Goal: Task Accomplishment & Management: Manage account settings

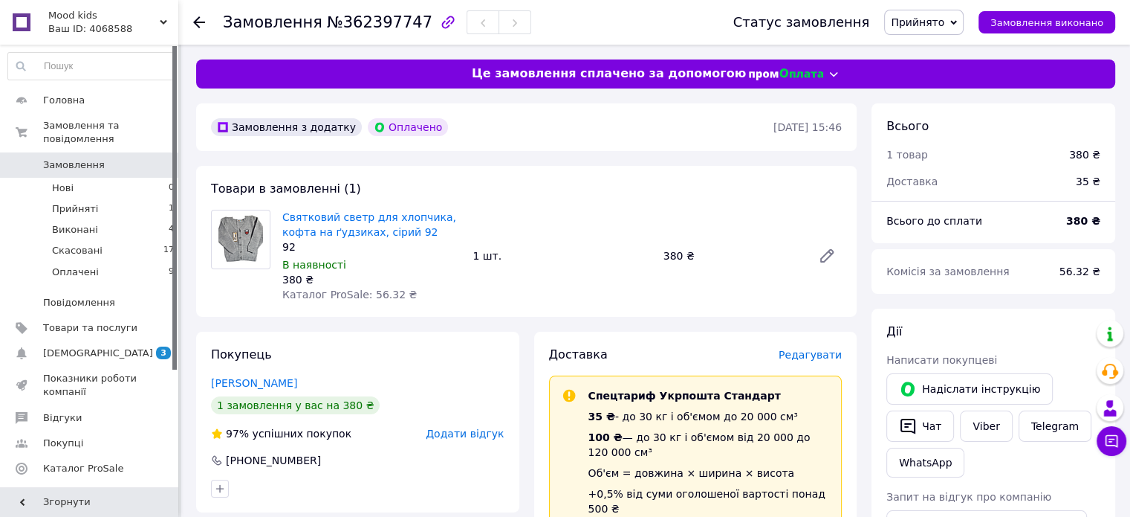
click at [705, 81] on span "Це замовлення сплачено за допомогою" at bounding box center [609, 73] width 274 height 17
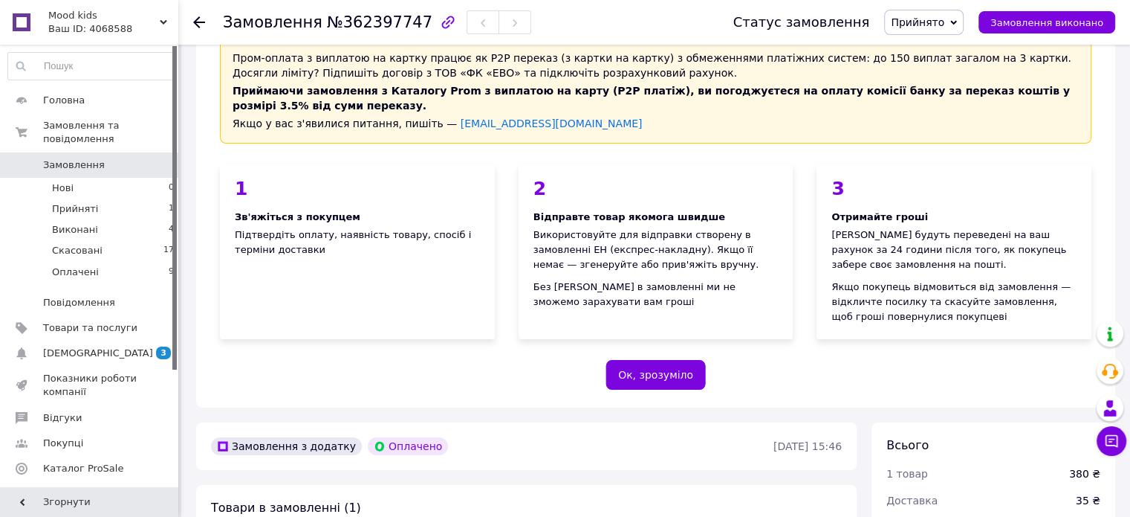
scroll to position [74, 0]
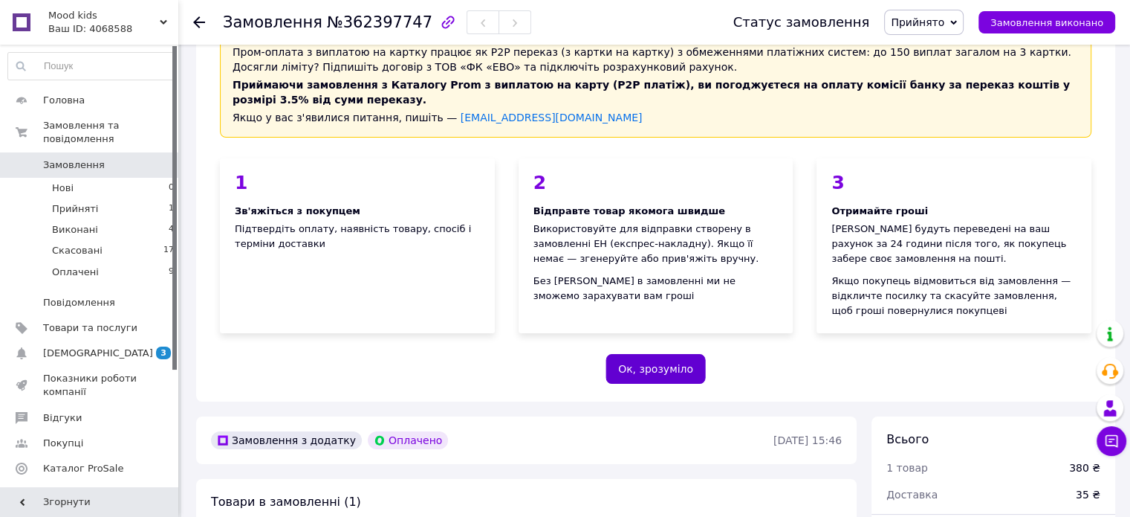
click at [675, 358] on button "Ок, зрозуміло" at bounding box center [656, 369] width 100 height 30
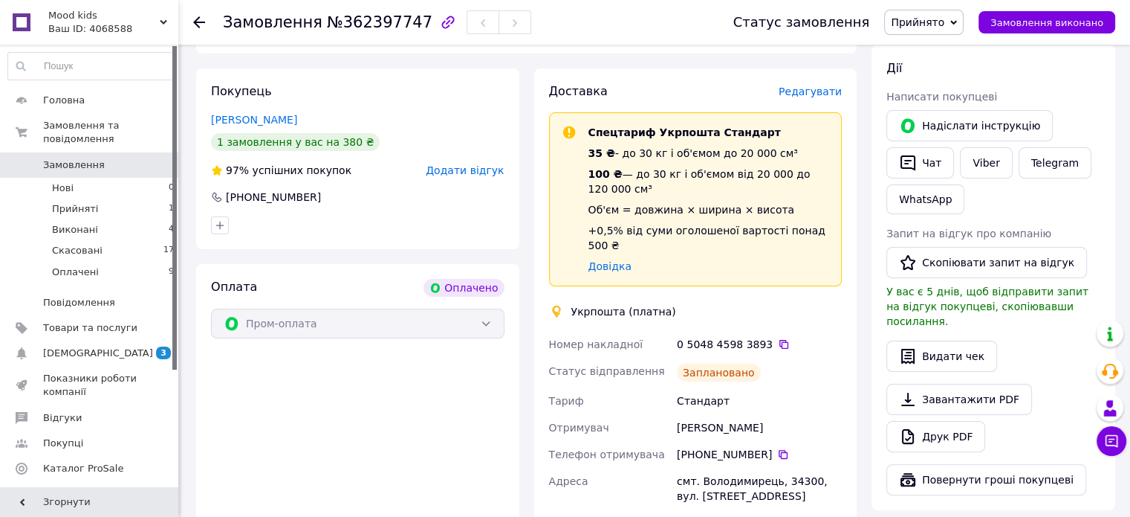
scroll to position [297, 0]
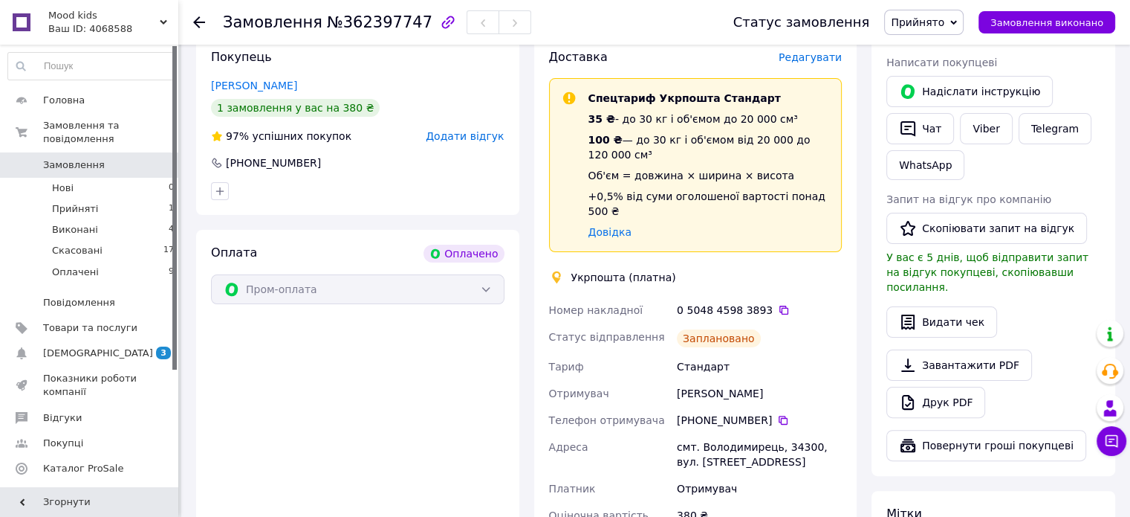
click at [703, 329] on div "Заплановано" at bounding box center [719, 338] width 84 height 18
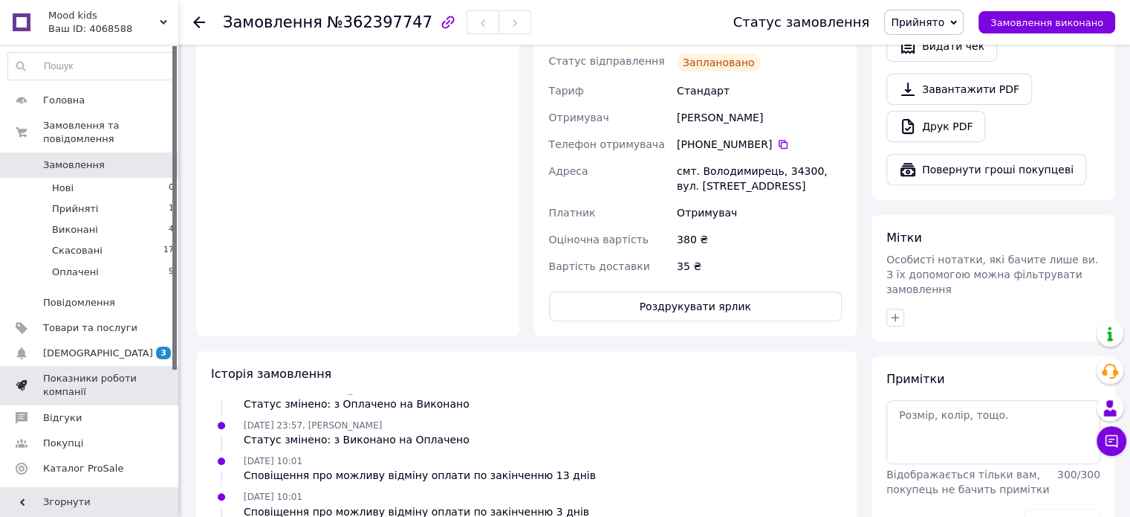
scroll to position [540, 0]
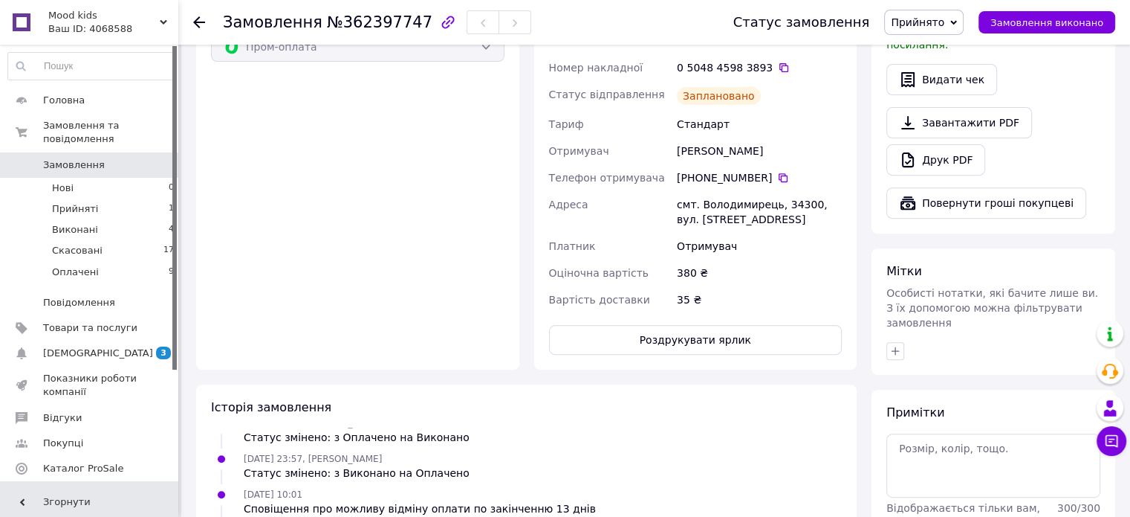
click at [96, 346] on span "[DEMOGRAPHIC_DATA]" at bounding box center [98, 352] width 110 height 13
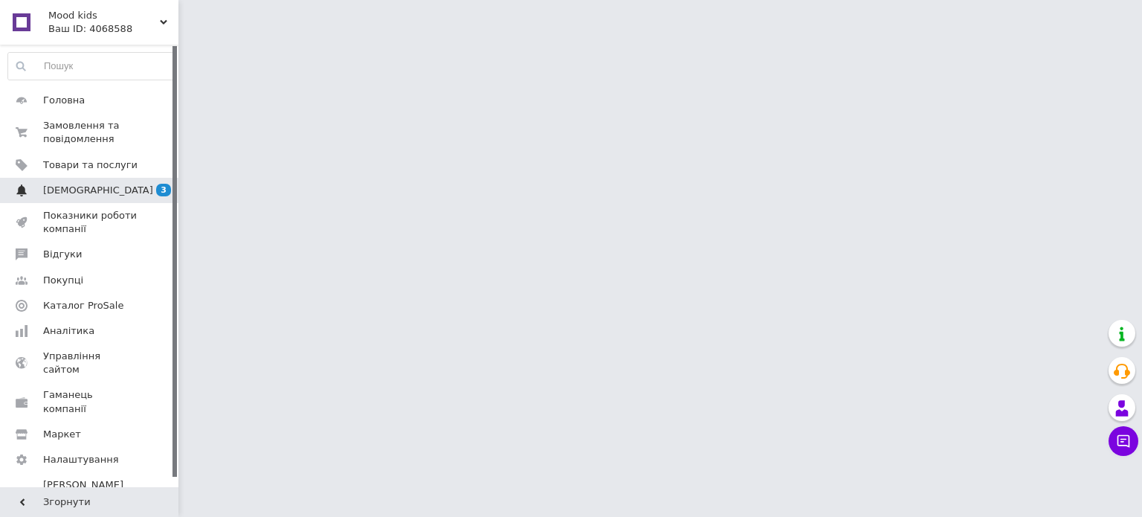
click at [104, 196] on link "Сповіщення 3 0" at bounding box center [91, 190] width 183 height 25
click at [119, 161] on span "Товари та послуги" at bounding box center [90, 164] width 94 height 13
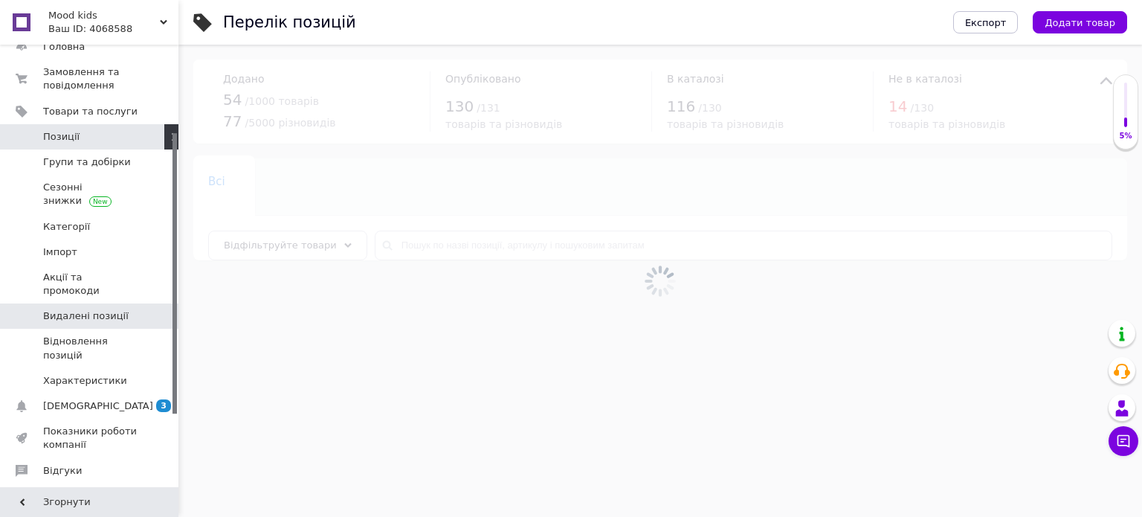
scroll to position [149, 0]
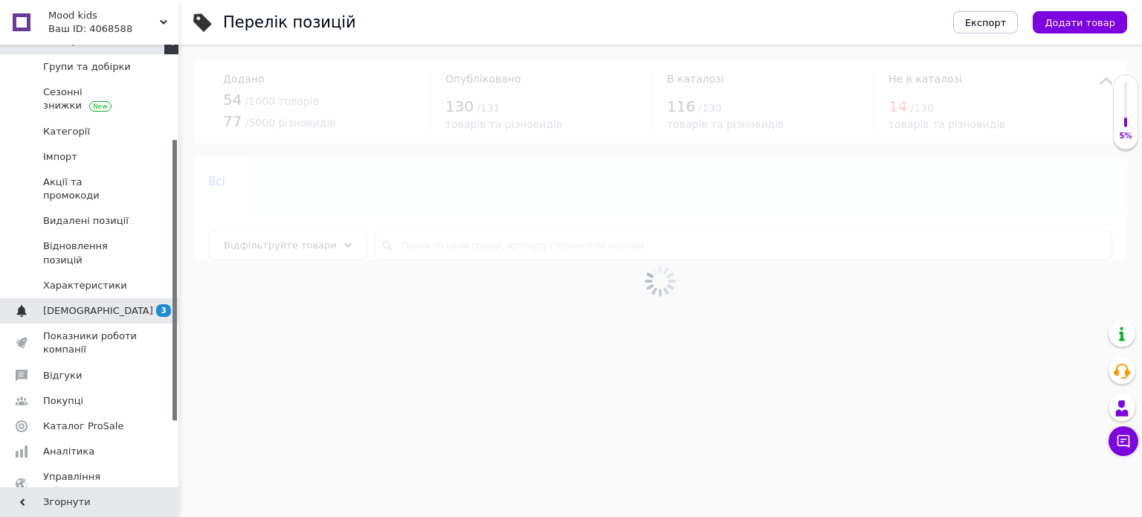
click at [97, 304] on span "[DEMOGRAPHIC_DATA]" at bounding box center [90, 310] width 94 height 13
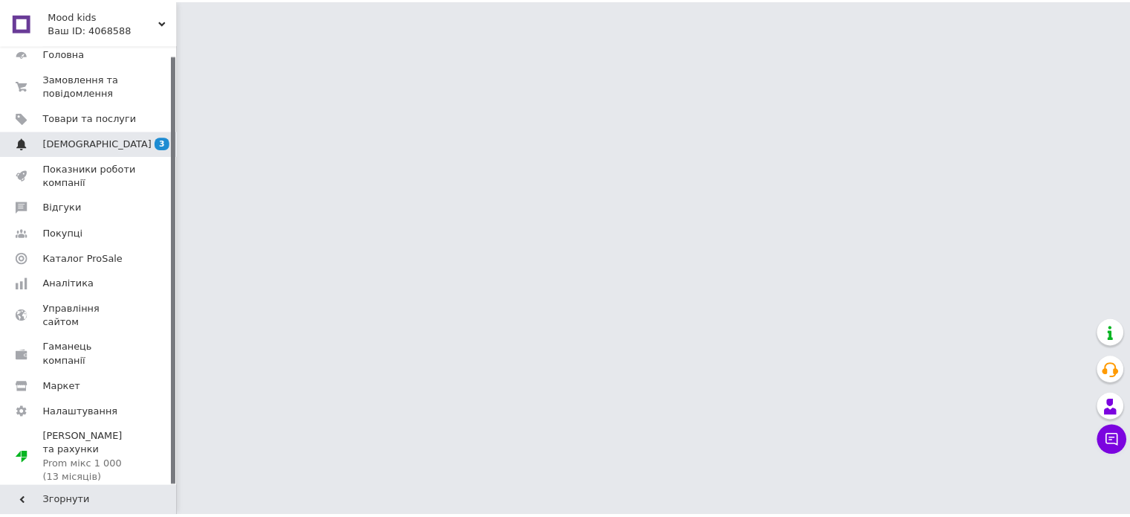
scroll to position [10, 0]
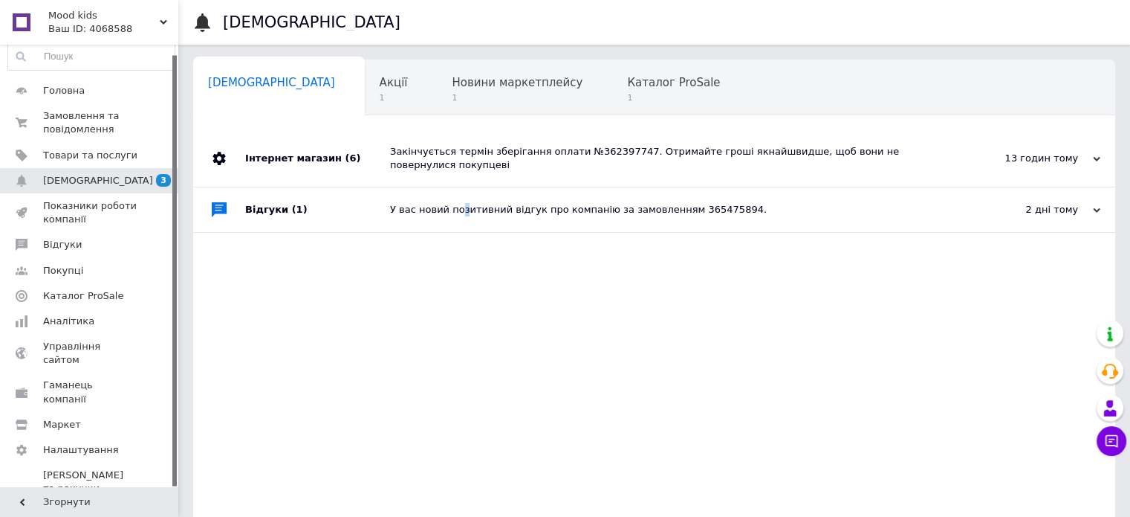
click at [459, 203] on div "У вас новий позитивний відгук про компанію за замовленням 365475894." at bounding box center [671, 209] width 562 height 13
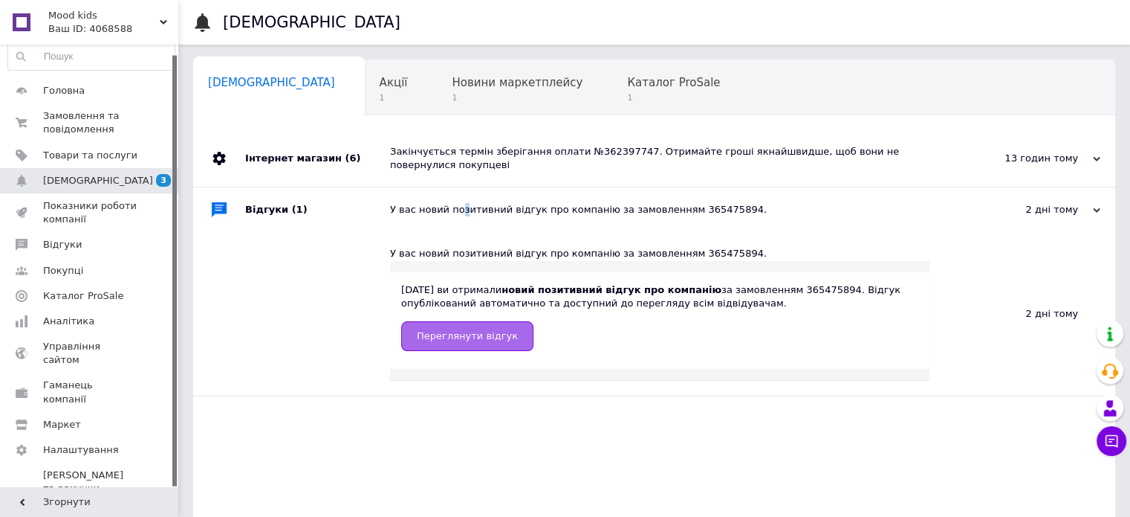
click at [417, 330] on span "Переглянути відгук" at bounding box center [467, 335] width 101 height 11
click at [486, 88] on span "Новини маркетплейсу" at bounding box center [517, 82] width 131 height 13
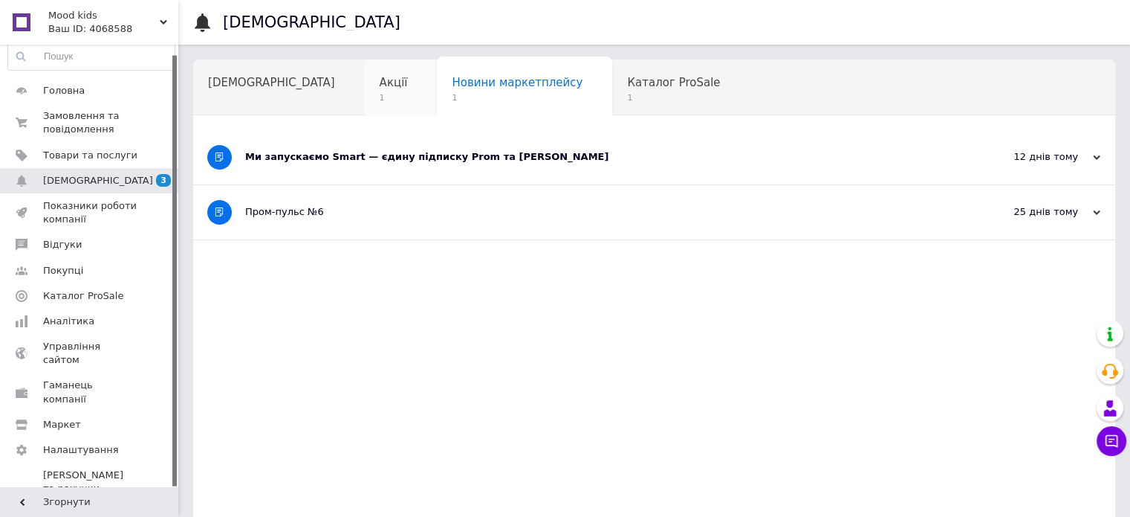
click at [380, 87] on span "Акції" at bounding box center [394, 82] width 28 height 13
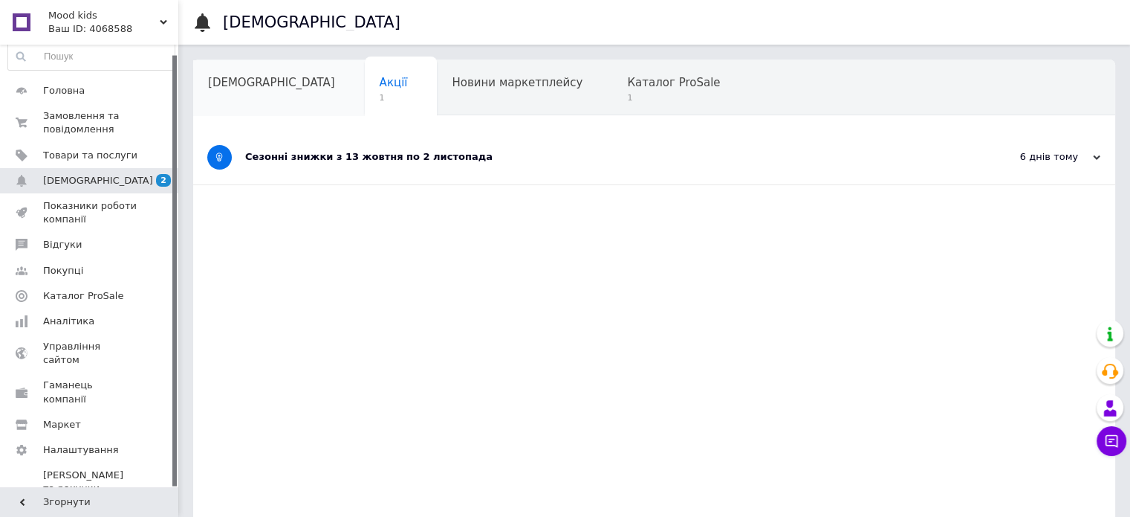
click at [254, 96] on div "[DEMOGRAPHIC_DATA]" at bounding box center [279, 88] width 172 height 56
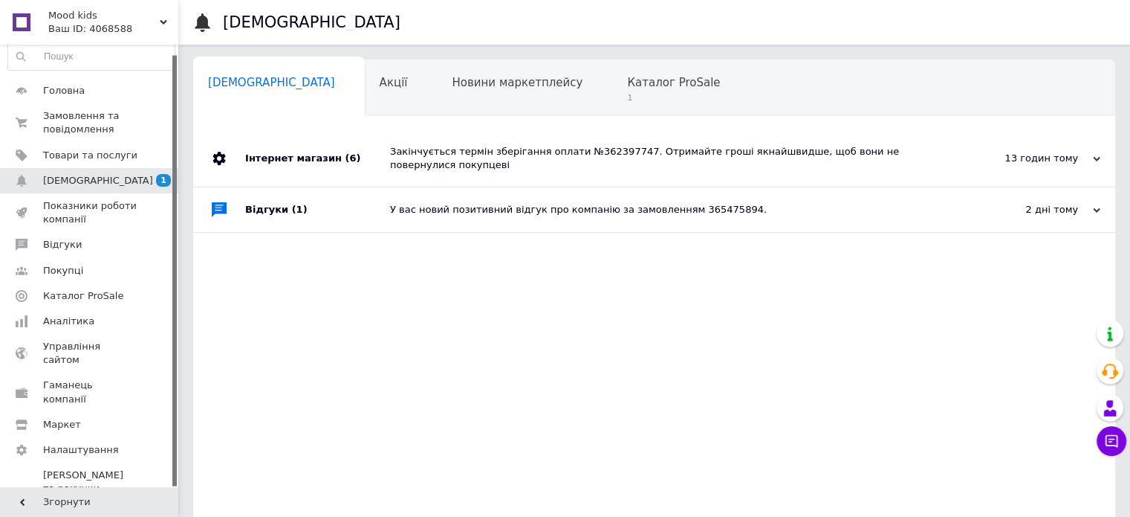
click at [407, 161] on div "Закінчується термін зберігання оплати №362397747. Отримайте гроші якнайшвидше, …" at bounding box center [671, 158] width 562 height 56
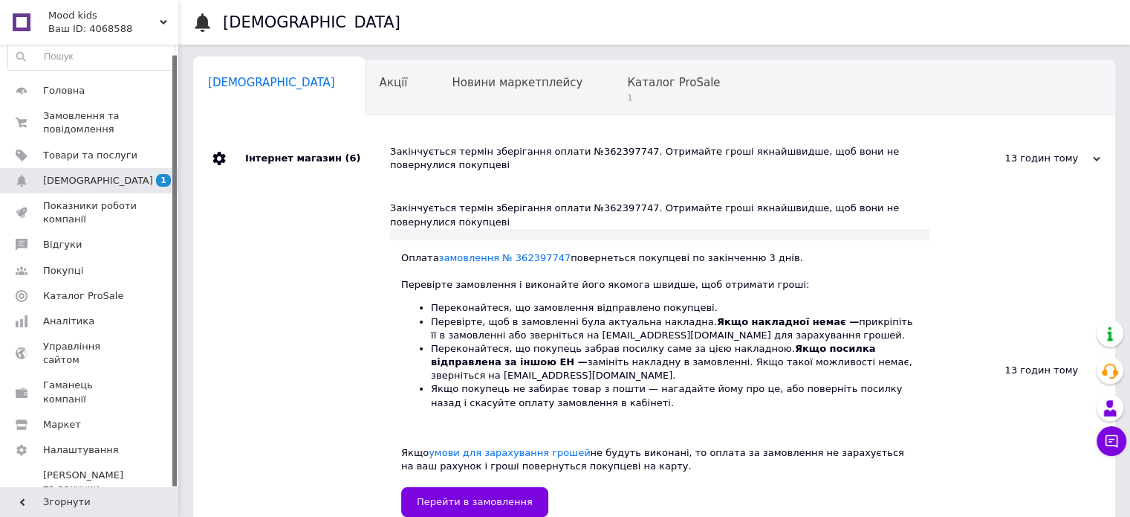
click at [455, 353] on b "Якщо посилка відправлена за іншою ЕН —" at bounding box center [653, 355] width 444 height 25
click at [465, 349] on b "Якщо посилка відправлена за іншою ЕН —" at bounding box center [653, 355] width 444 height 25
click at [806, 343] on b "Якщо посилка відправлена за іншою ЕН —" at bounding box center [653, 355] width 444 height 25
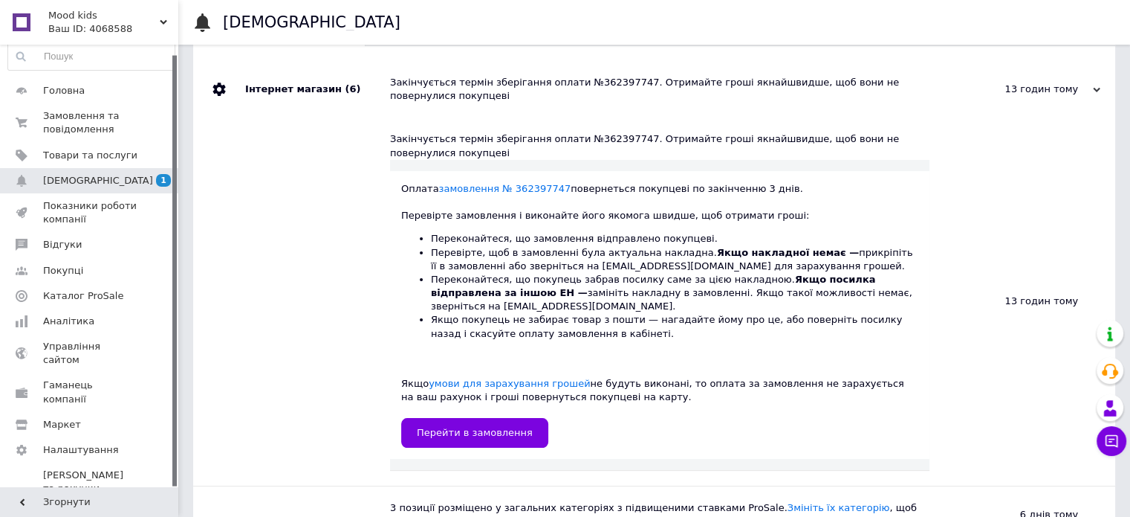
scroll to position [74, 0]
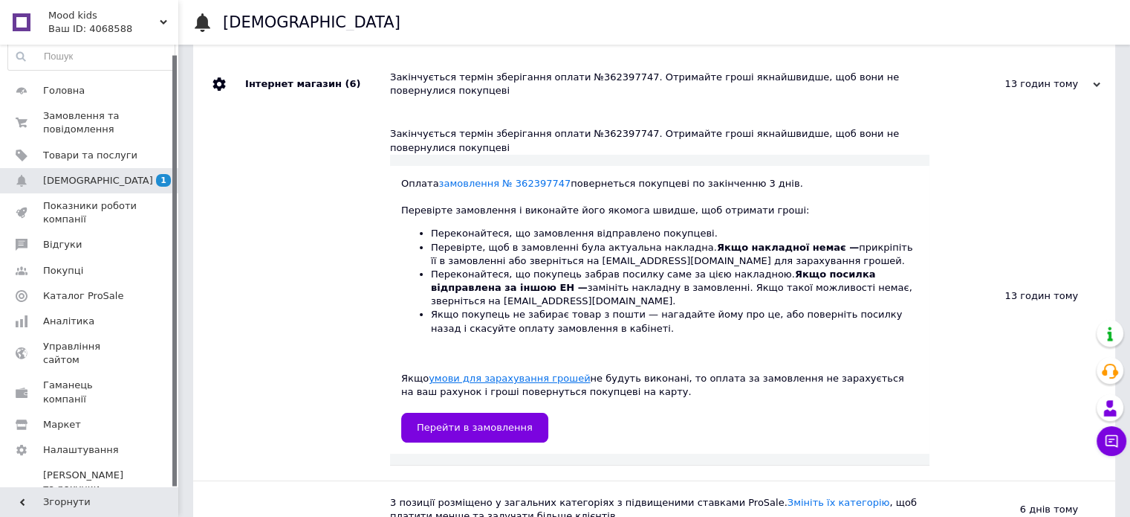
click at [519, 372] on link "умови для зарахування грошей" at bounding box center [509, 377] width 161 height 11
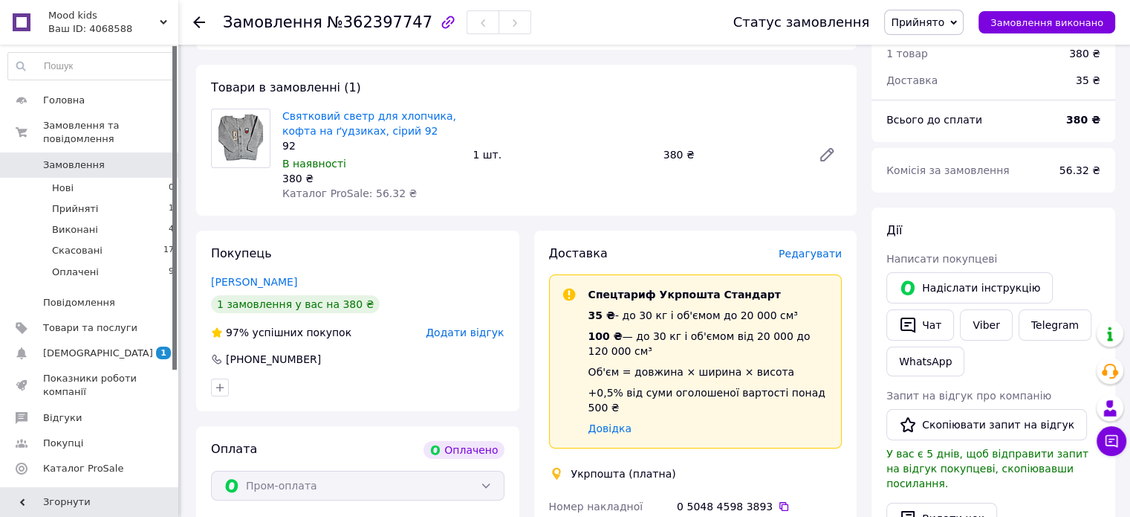
scroll to position [149, 0]
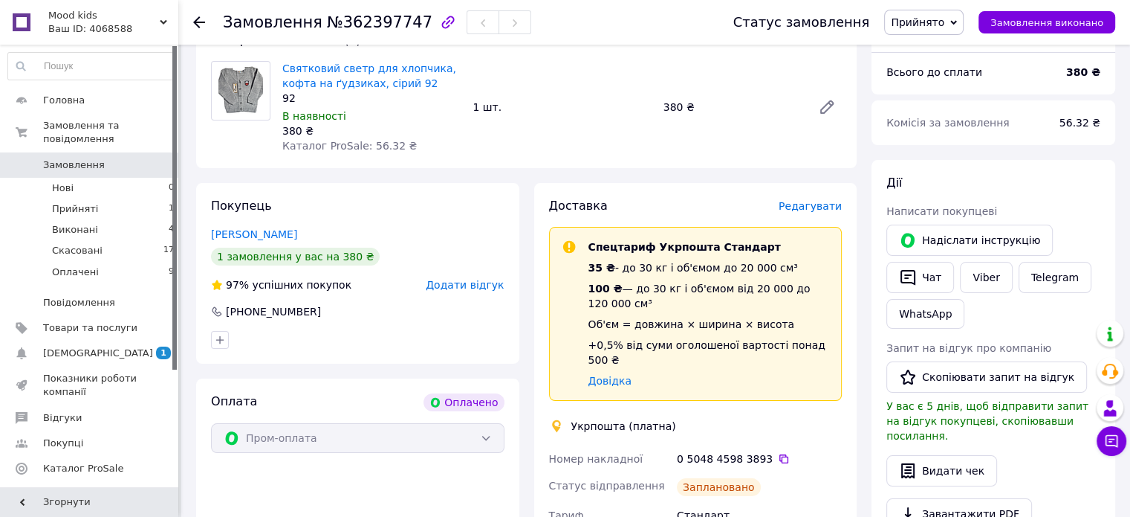
click at [441, 27] on icon "button" at bounding box center [447, 22] width 13 height 13
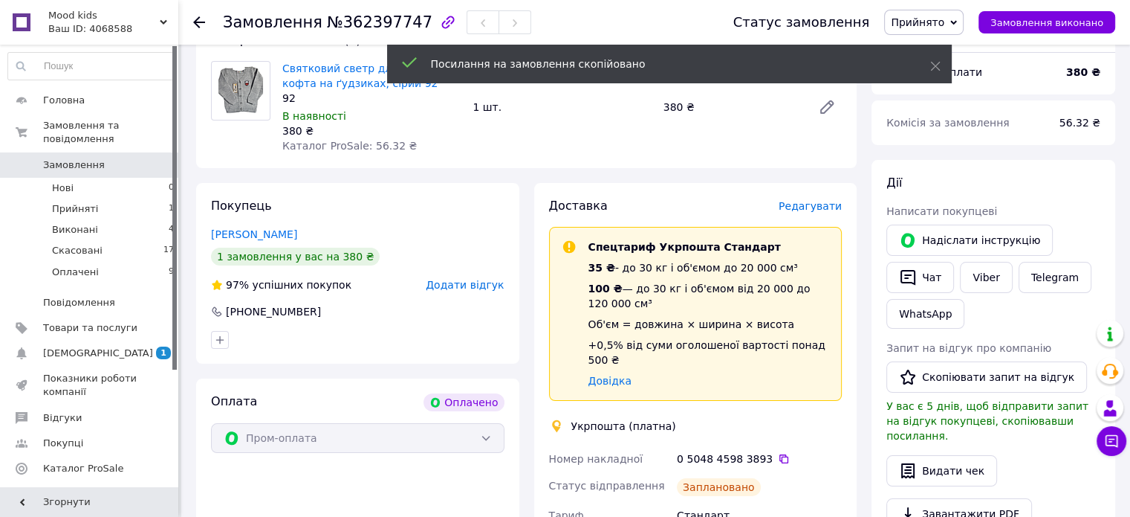
click at [386, 23] on span "№362397747" at bounding box center [380, 22] width 106 height 18
drag, startPoint x: 355, startPoint y: 20, endPoint x: 259, endPoint y: 25, distance: 96.0
click at [259, 25] on h1 "Замовлення №362397747" at bounding box center [328, 22] width 210 height 18
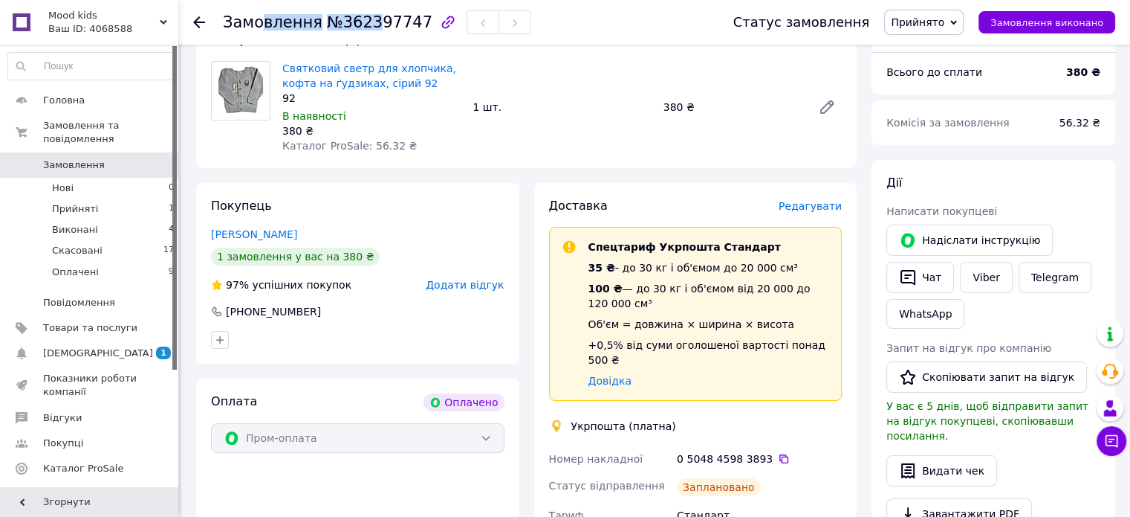
click at [259, 25] on span "Замовлення" at bounding box center [273, 22] width 100 height 18
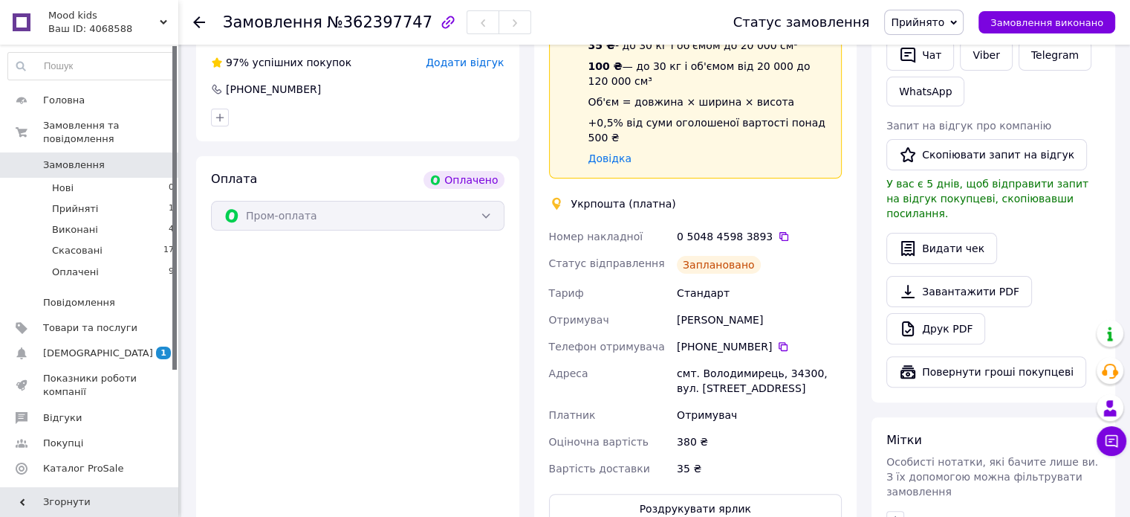
scroll to position [372, 0]
click at [776, 228] on div "0 5048 4598 3893" at bounding box center [759, 235] width 165 height 15
click at [778, 230] on icon at bounding box center [784, 236] width 12 height 12
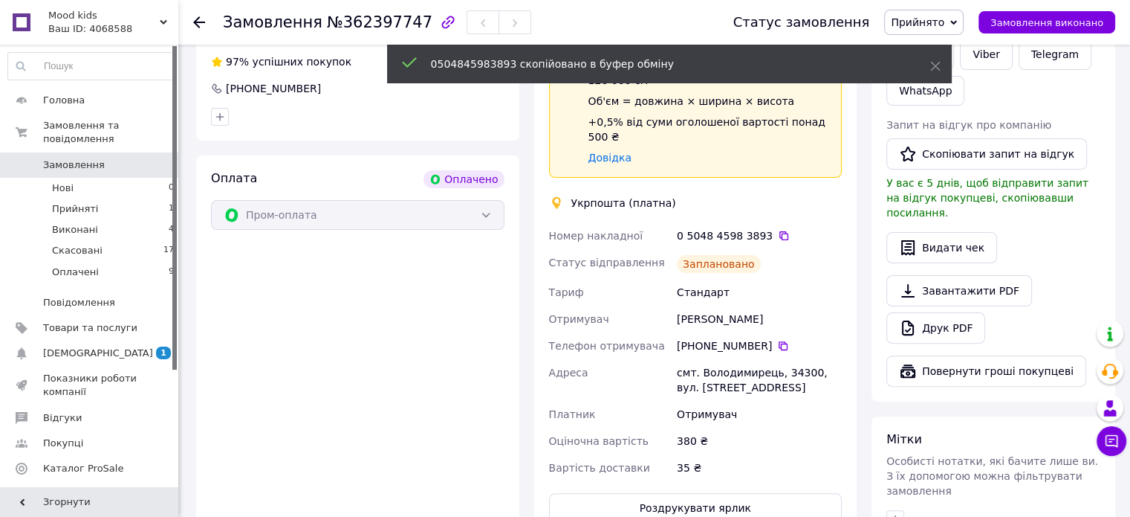
click at [736, 228] on div "0 5048 4598 3893" at bounding box center [759, 235] width 165 height 15
click at [739, 228] on div "0 5048 4598 3893" at bounding box center [759, 235] width 165 height 15
click at [743, 228] on div "0 5048 4598 3893" at bounding box center [759, 235] width 165 height 15
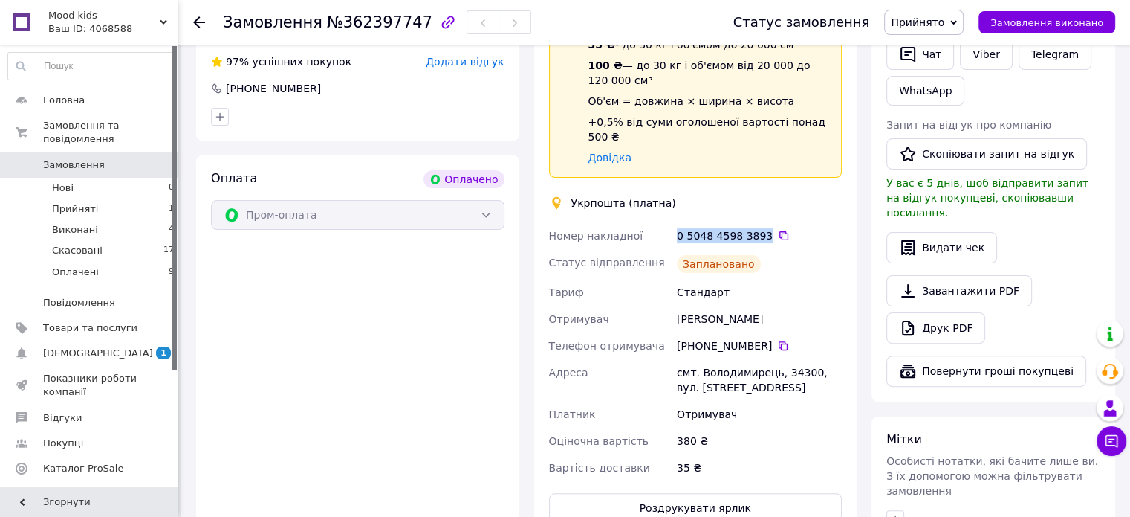
drag, startPoint x: 759, startPoint y: 220, endPoint x: 664, endPoint y: 220, distance: 94.4
click at [664, 222] on div "Номер накладної 0 5048 4598 3893   Статус відправлення Заплановано Тариф Станда…" at bounding box center [696, 351] width 300 height 259
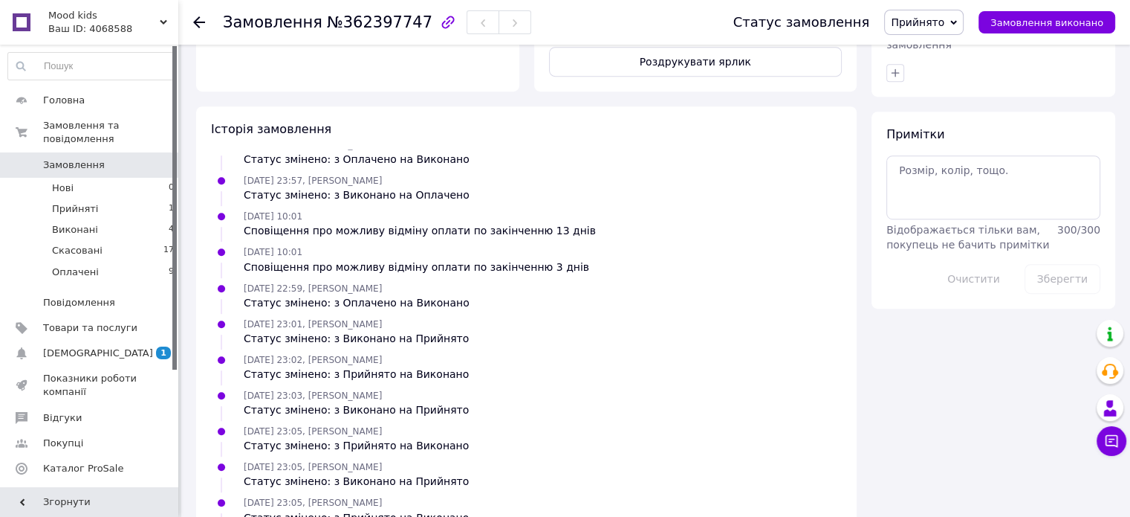
scroll to position [410, 0]
click at [77, 346] on span "[DEMOGRAPHIC_DATA]" at bounding box center [98, 352] width 110 height 13
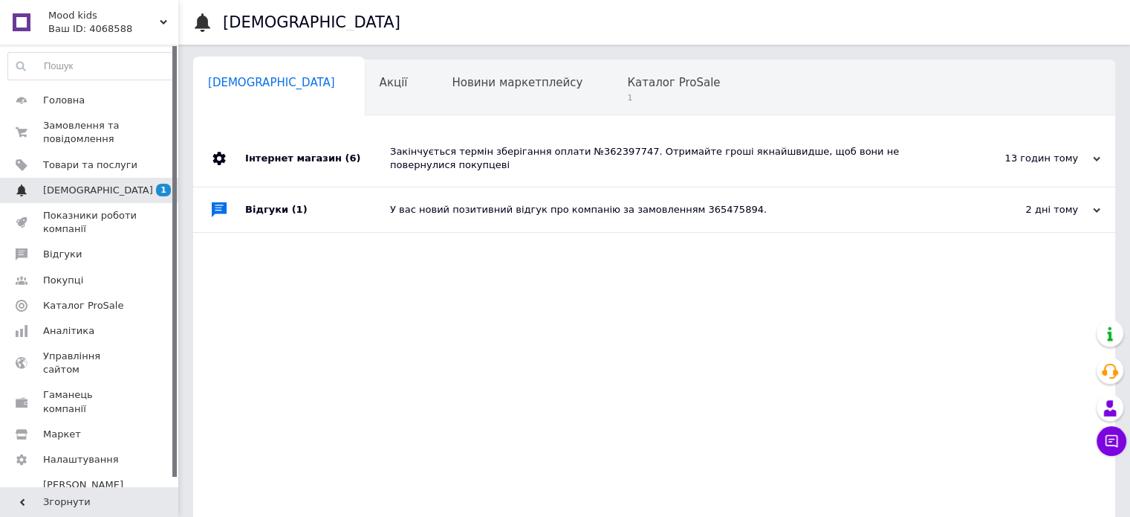
click at [87, 187] on span "[DEMOGRAPHIC_DATA]" at bounding box center [98, 190] width 110 height 13
click at [121, 154] on link "Товари та послуги" at bounding box center [91, 164] width 183 height 25
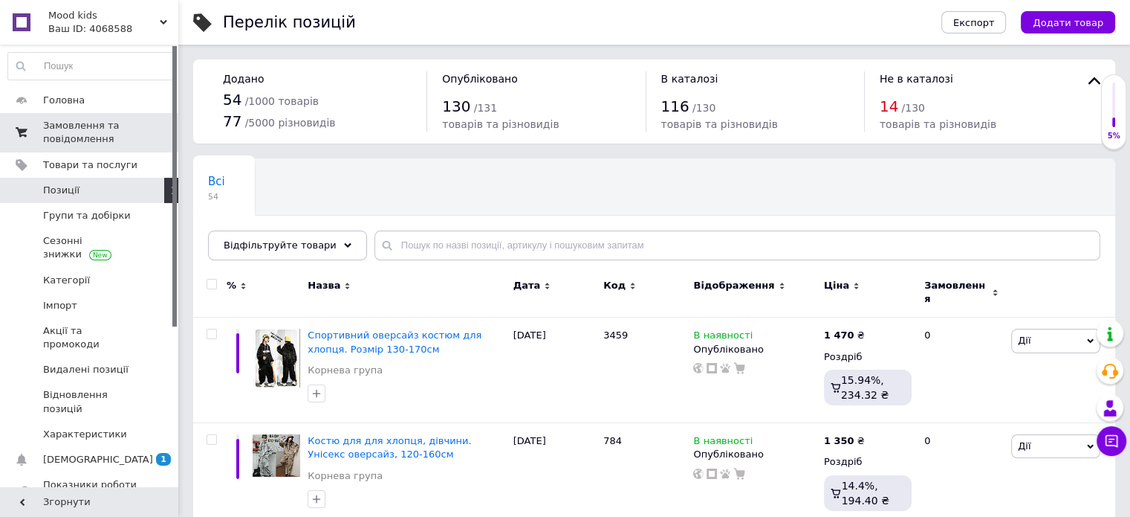
click at [32, 131] on span at bounding box center [21, 132] width 43 height 27
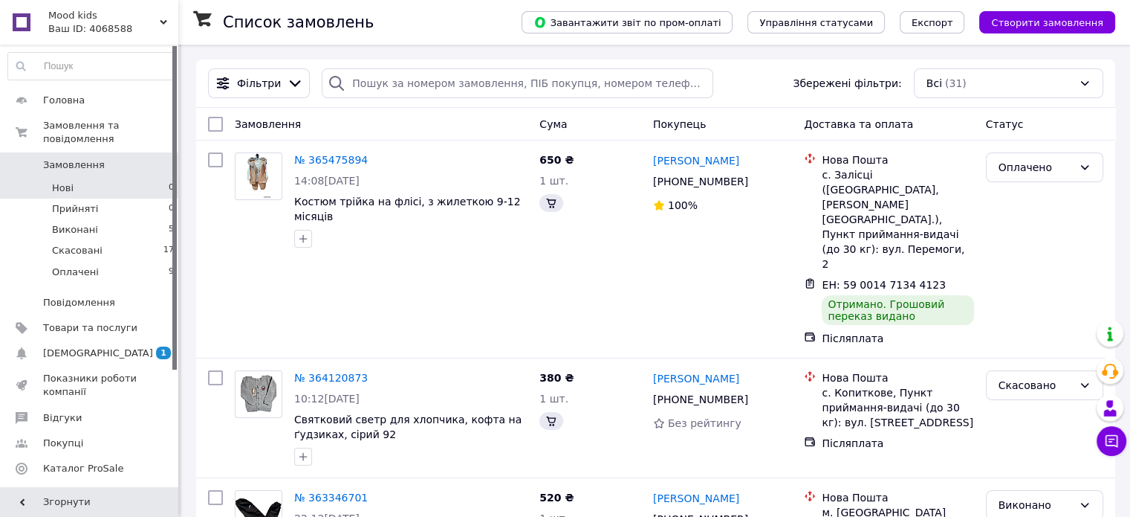
click at [105, 178] on li "Нові 0" at bounding box center [91, 188] width 183 height 21
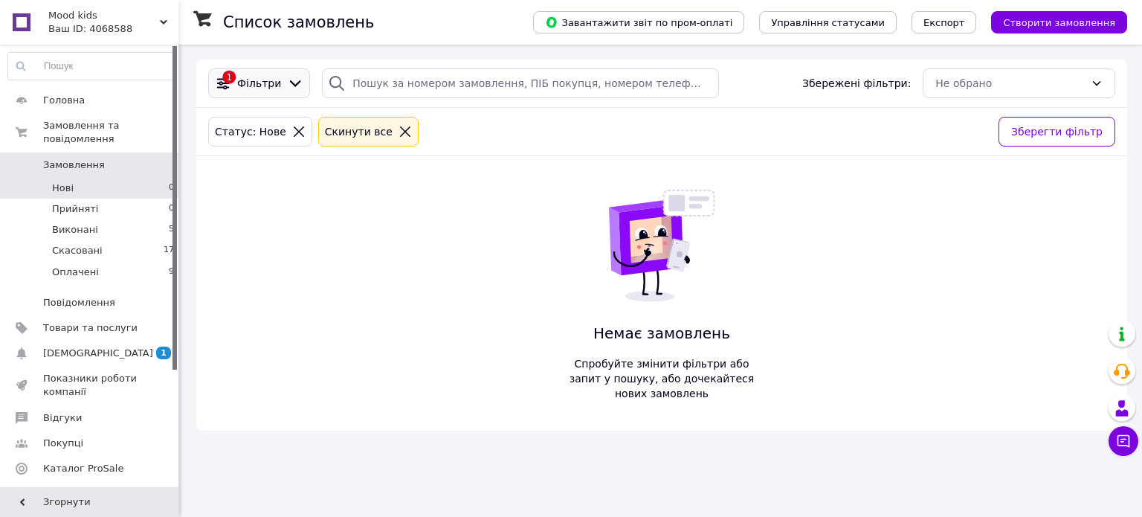
click at [274, 80] on div "Фільтри" at bounding box center [259, 83] width 50 height 15
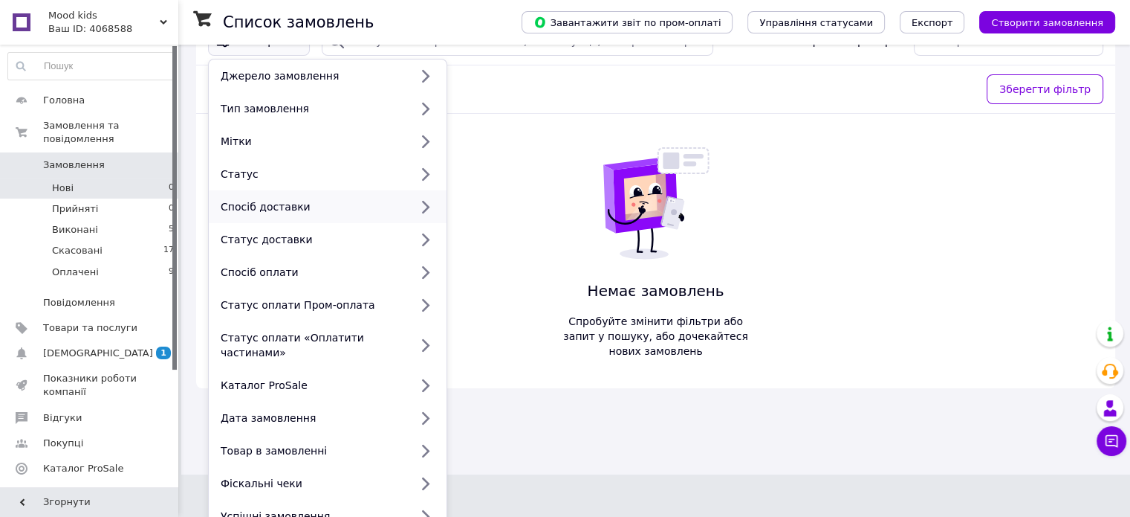
scroll to position [44, 0]
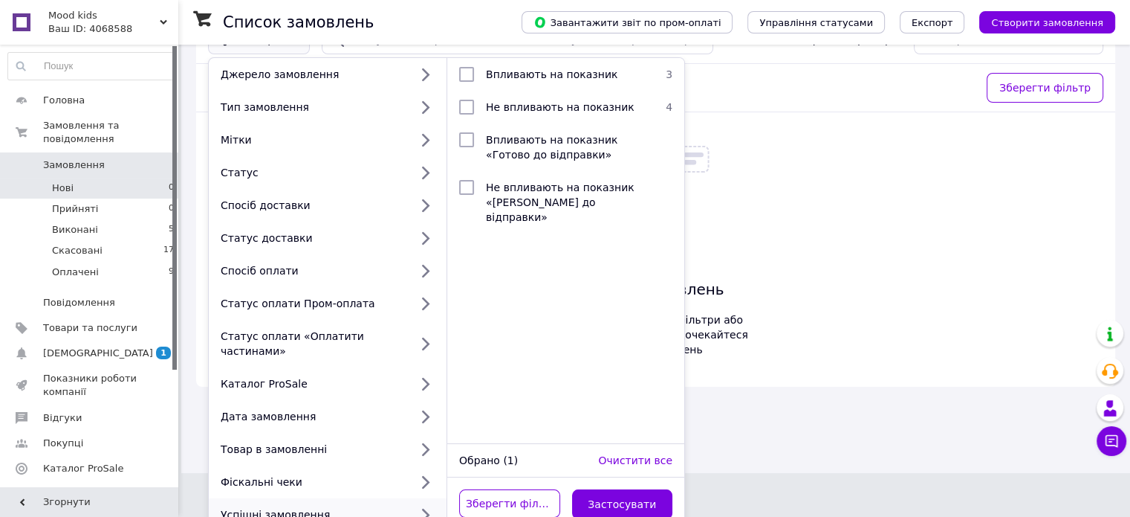
click at [482, 453] on div "Обрано (1)" at bounding box center [522, 460] width 139 height 15
click at [481, 453] on div "Обрано (1)" at bounding box center [522, 460] width 139 height 15
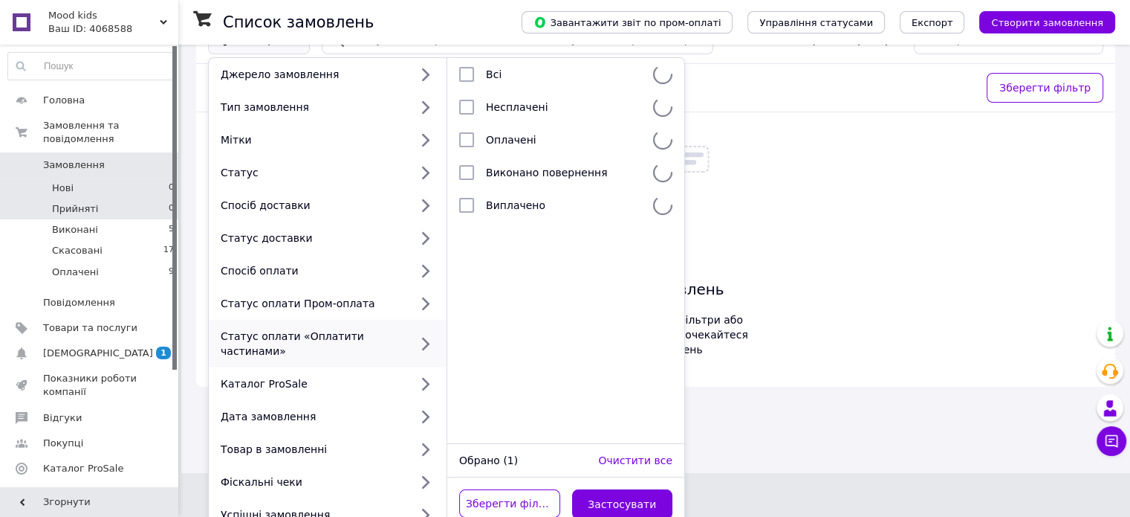
click at [110, 198] on li "Прийняті 0" at bounding box center [91, 208] width 183 height 21
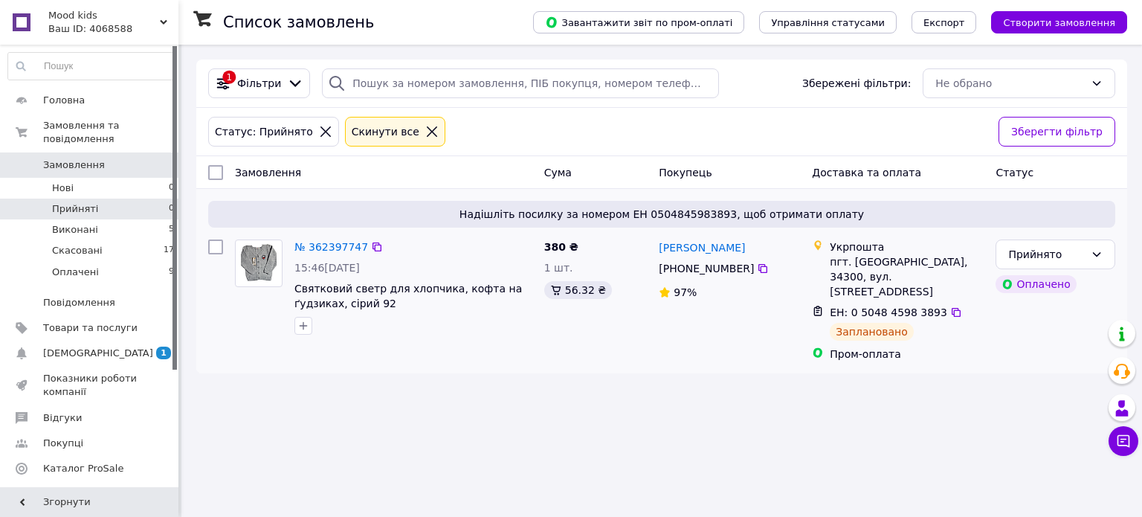
click at [863, 323] on div "Заплановано" at bounding box center [871, 332] width 84 height 18
click at [855, 306] on span "ЕН: 0 5048 4598 3893" at bounding box center [887, 312] width 117 height 12
click at [820, 305] on icon at bounding box center [818, 310] width 8 height 10
click at [818, 305] on icon at bounding box center [818, 311] width 12 height 12
click at [818, 305] on icon at bounding box center [818, 310] width 8 height 10
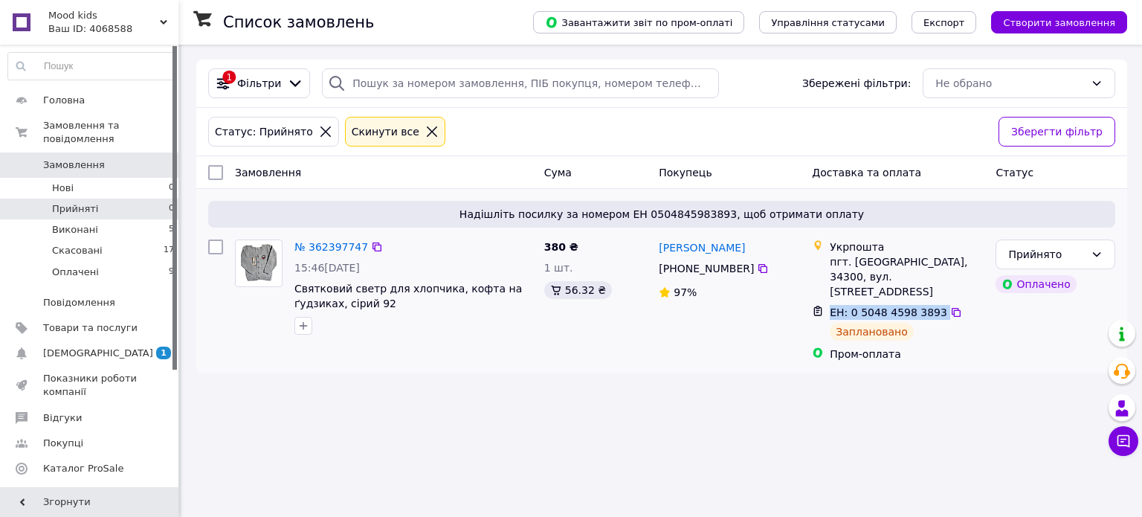
click at [818, 305] on icon at bounding box center [818, 310] width 8 height 10
click at [883, 167] on span "Доставка та оплата" at bounding box center [866, 172] width 109 height 12
drag, startPoint x: 883, startPoint y: 167, endPoint x: 844, endPoint y: 169, distance: 38.7
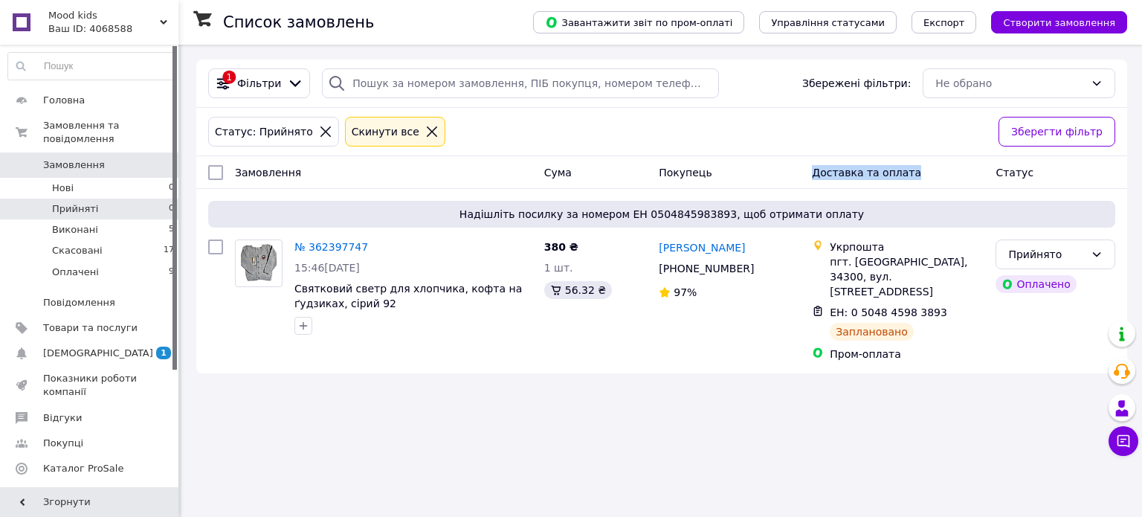
click at [844, 169] on span "Доставка та оплата" at bounding box center [866, 172] width 109 height 12
click at [926, 306] on span "ЕН: 0 5048 4598 3893" at bounding box center [887, 312] width 117 height 12
click at [950, 306] on icon at bounding box center [956, 312] width 12 height 12
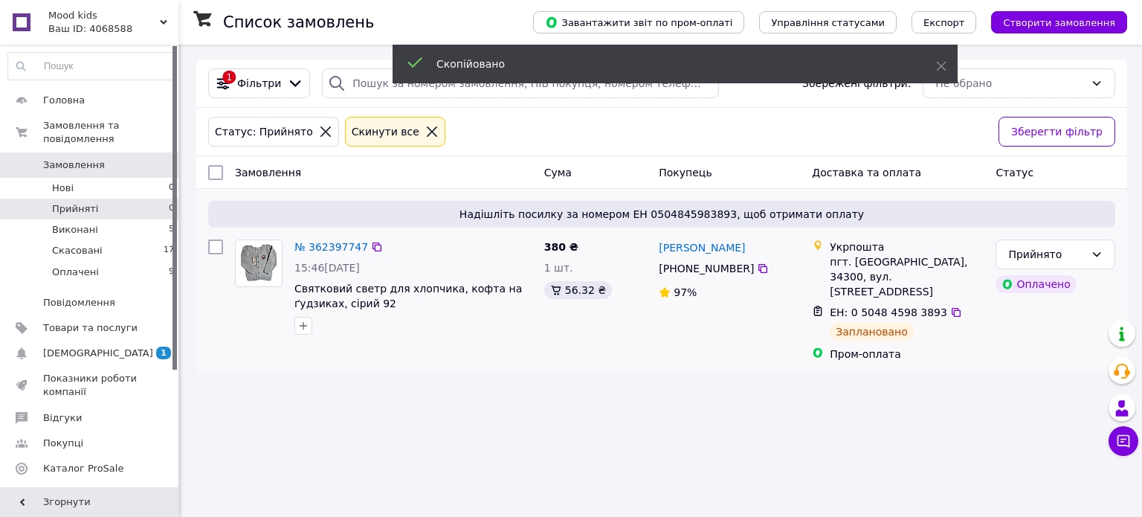
click at [912, 306] on span "ЕН: 0 5048 4598 3893" at bounding box center [887, 312] width 117 height 12
click at [898, 306] on span "ЕН: 0 5048 4598 3893" at bounding box center [887, 312] width 117 height 12
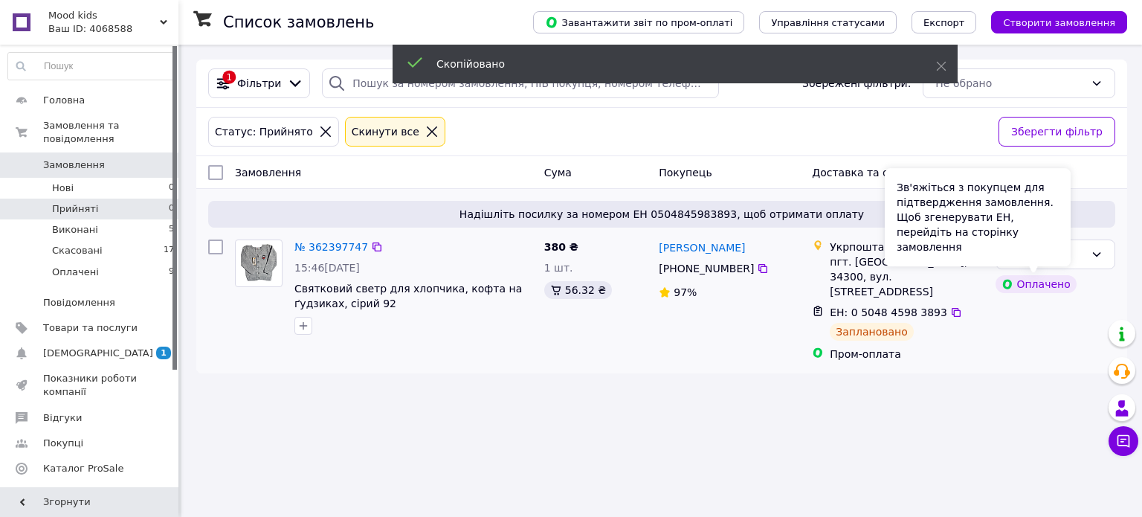
drag, startPoint x: 1019, startPoint y: 286, endPoint x: 980, endPoint y: 288, distance: 39.5
click at [1017, 286] on div "Оплачено" at bounding box center [1035, 284] width 80 height 18
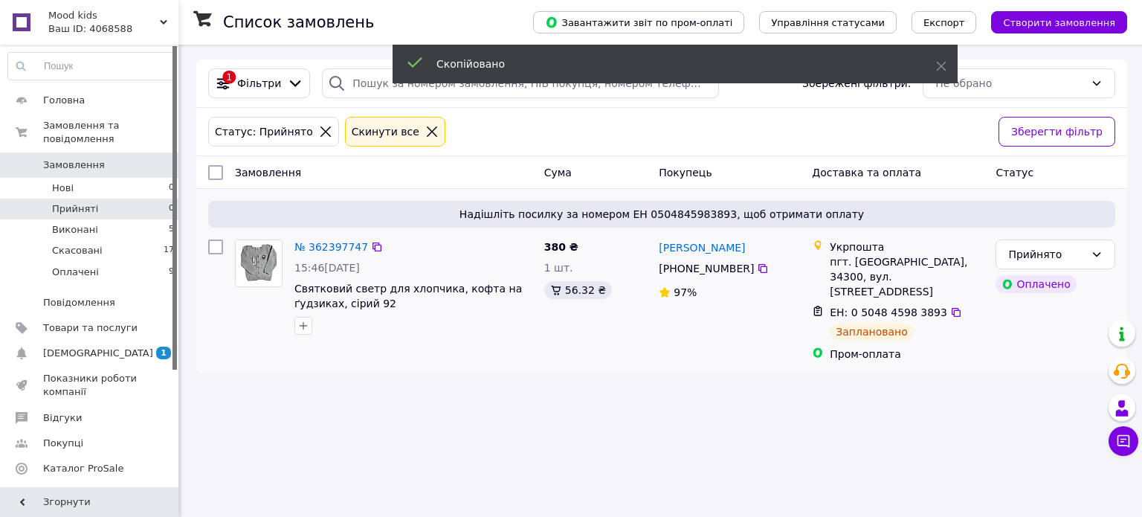
drag, startPoint x: 883, startPoint y: 289, endPoint x: 873, endPoint y: 294, distance: 10.6
click at [881, 303] on div "ЕН: 0 5048 4598 3893" at bounding box center [888, 312] width 120 height 18
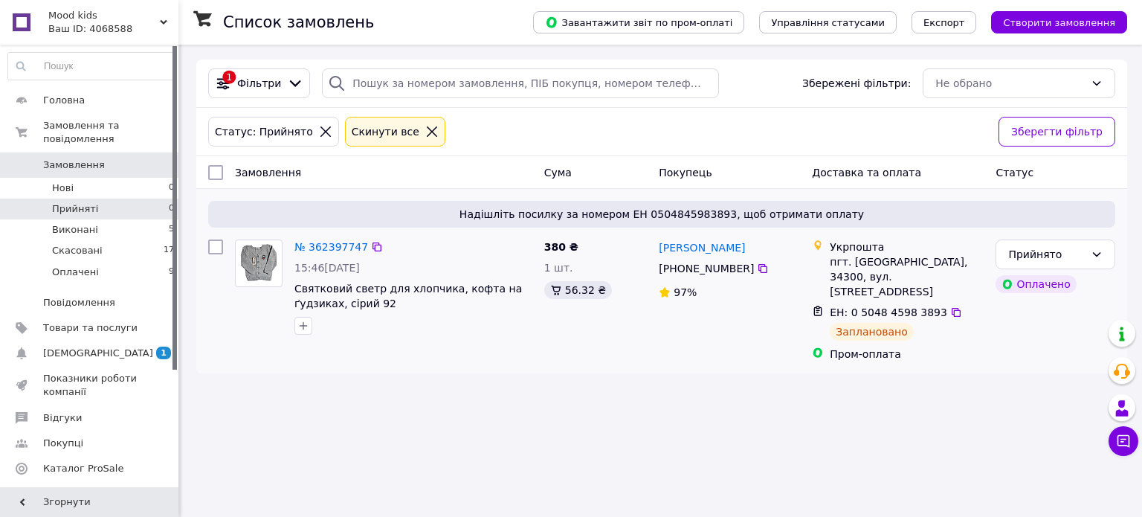
click at [865, 306] on span "ЕН: 0 5048 4598 3893" at bounding box center [887, 312] width 117 height 12
click at [868, 323] on div "Заплановано" at bounding box center [871, 332] width 84 height 18
click at [854, 346] on div "Пром-оплата" at bounding box center [906, 353] width 154 height 15
click at [848, 346] on div "Пром-оплата" at bounding box center [906, 353] width 154 height 15
click at [847, 346] on div "Пром-оплата" at bounding box center [906, 353] width 154 height 15
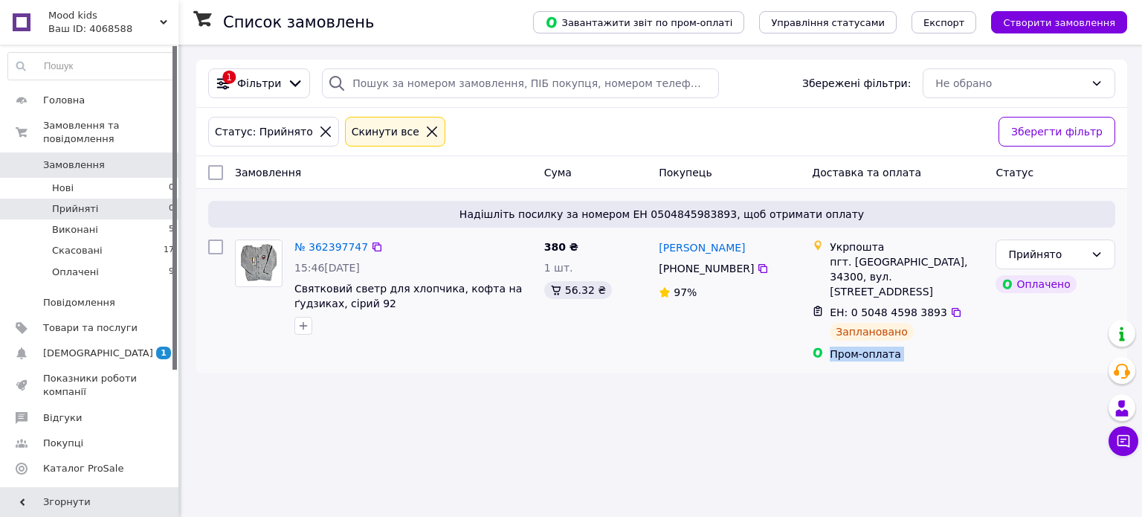
click at [849, 346] on div "Пром-оплата" at bounding box center [906, 353] width 154 height 15
click at [828, 348] on div "Пром-оплата" at bounding box center [906, 353] width 160 height 21
drag, startPoint x: 821, startPoint y: 341, endPoint x: 647, endPoint y: 276, distance: 185.8
click at [816, 346] on icon at bounding box center [818, 352] width 12 height 12
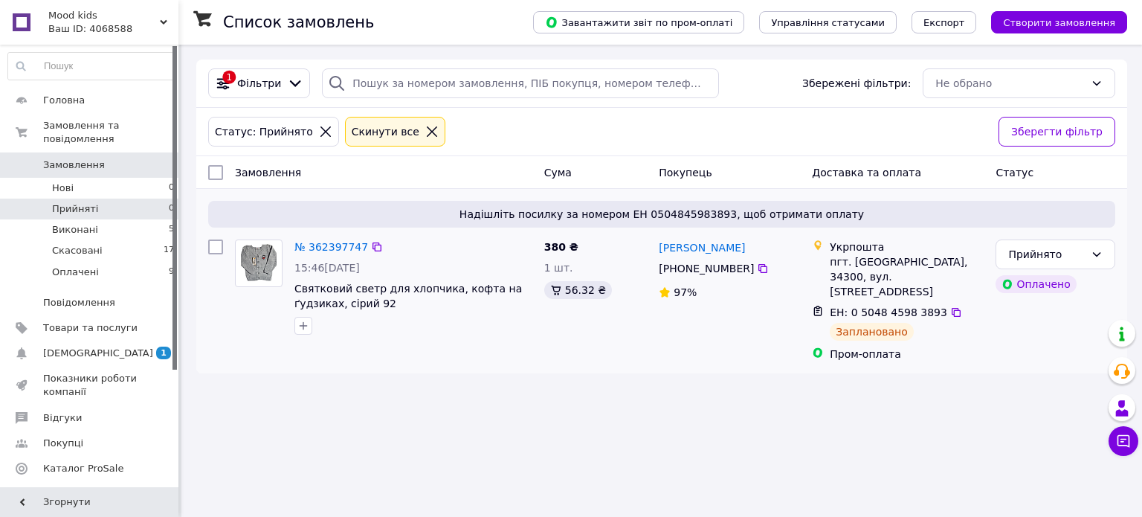
drag, startPoint x: 737, startPoint y: 262, endPoint x: 742, endPoint y: 271, distance: 9.7
click at [737, 265] on div "[PHONE_NUMBER]" at bounding box center [706, 268] width 101 height 21
click at [823, 346] on div at bounding box center [818, 353] width 18 height 21
click at [820, 348] on icon at bounding box center [817, 353] width 9 height 10
drag, startPoint x: 819, startPoint y: 338, endPoint x: 818, endPoint y: 323, distance: 14.9
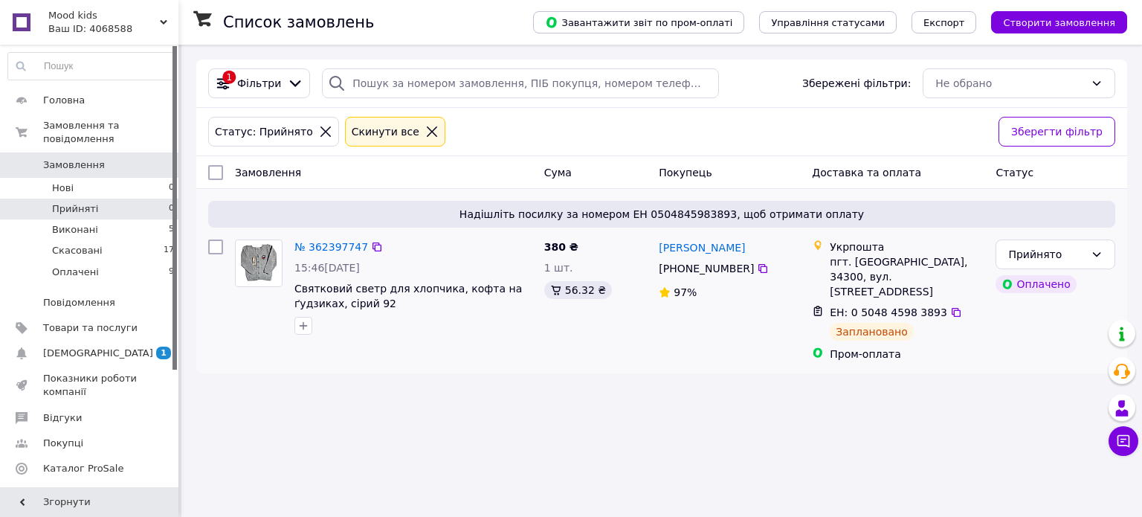
click at [818, 346] on icon at bounding box center [818, 352] width 12 height 12
click at [818, 304] on div at bounding box center [818, 323] width 18 height 42
click at [820, 305] on icon at bounding box center [818, 311] width 12 height 12
click at [814, 305] on icon at bounding box center [818, 311] width 12 height 12
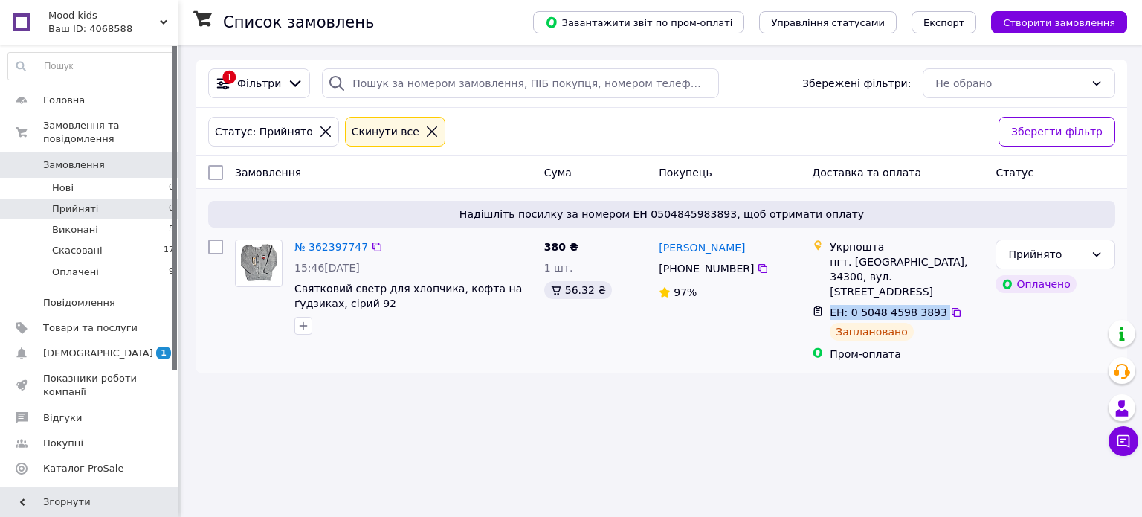
click at [814, 305] on icon at bounding box center [818, 311] width 12 height 12
drag, startPoint x: 744, startPoint y: 214, endPoint x: 734, endPoint y: 215, distance: 9.7
click at [743, 214] on span "Надішліть посилку за номером ЕН 0504845983893, щоб отримати оплату" at bounding box center [661, 214] width 895 height 15
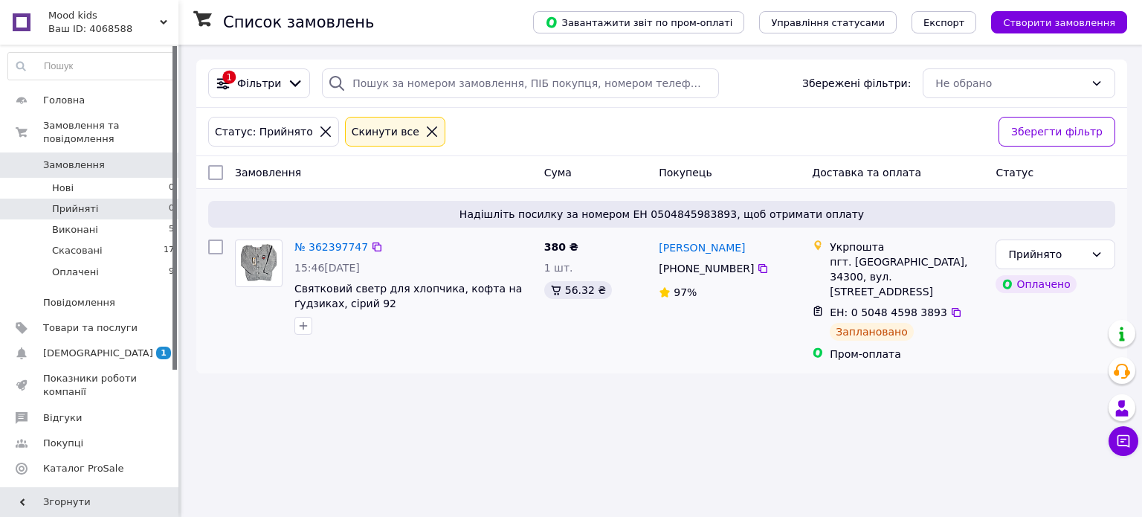
click at [722, 213] on span "Надішліть посилку за номером ЕН 0504845983893, щоб отримати оплату" at bounding box center [661, 214] width 895 height 15
drag, startPoint x: 722, startPoint y: 213, endPoint x: 650, endPoint y: 227, distance: 72.7
click at [615, 215] on span "Надішліть посилку за номером ЕН 0504845983893, щоб отримати оплату" at bounding box center [661, 214] width 895 height 15
click at [693, 227] on div "Надішліть посилку за номером ЕН 0504845983893, щоб отримати оплату" at bounding box center [661, 214] width 907 height 27
drag, startPoint x: 722, startPoint y: 211, endPoint x: 642, endPoint y: 205, distance: 79.7
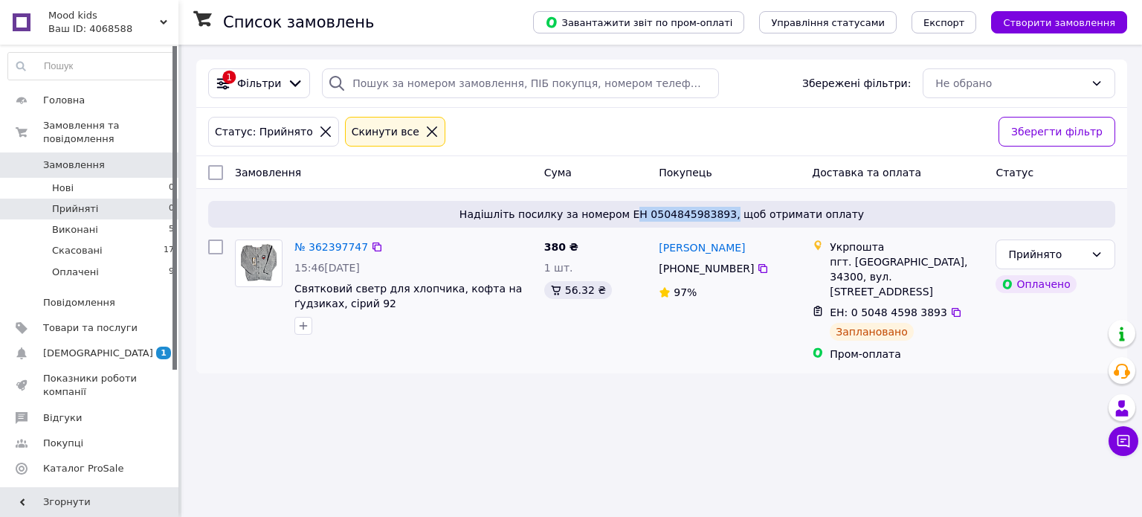
click at [642, 205] on div "Надішліть посилку за номером ЕН 0504845983893, щоб отримати оплату" at bounding box center [661, 214] width 907 height 27
drag, startPoint x: 655, startPoint y: 212, endPoint x: 431, endPoint y: 256, distance: 228.0
click at [421, 256] on div "№ 362397747 15:46[DATE] Святковий светр для хлопчика, кофта на ґудзиках, сірий …" at bounding box center [413, 286] width 250 height 107
click at [343, 248] on link "№ 362397747" at bounding box center [331, 247] width 74 height 12
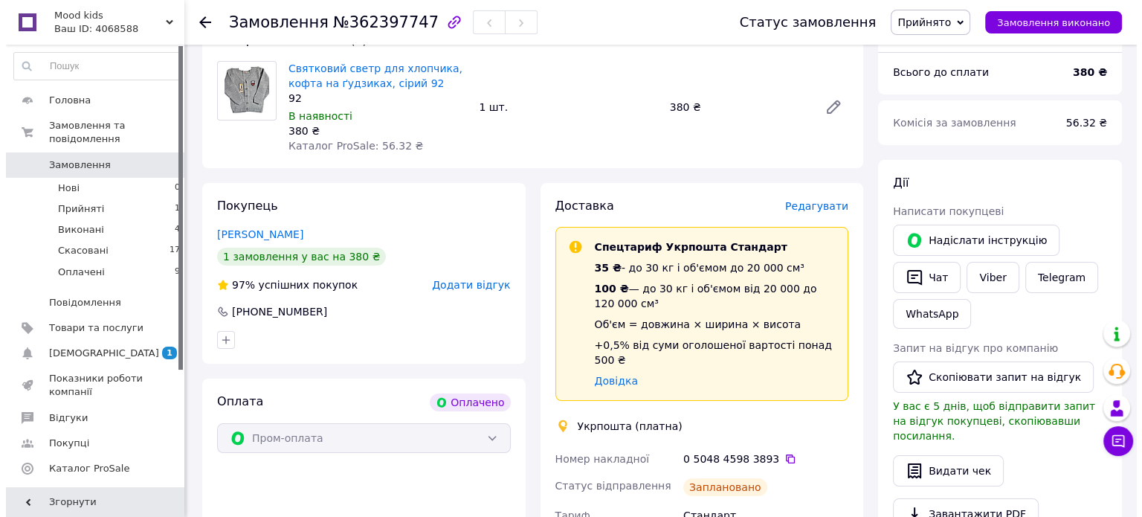
scroll to position [482, 0]
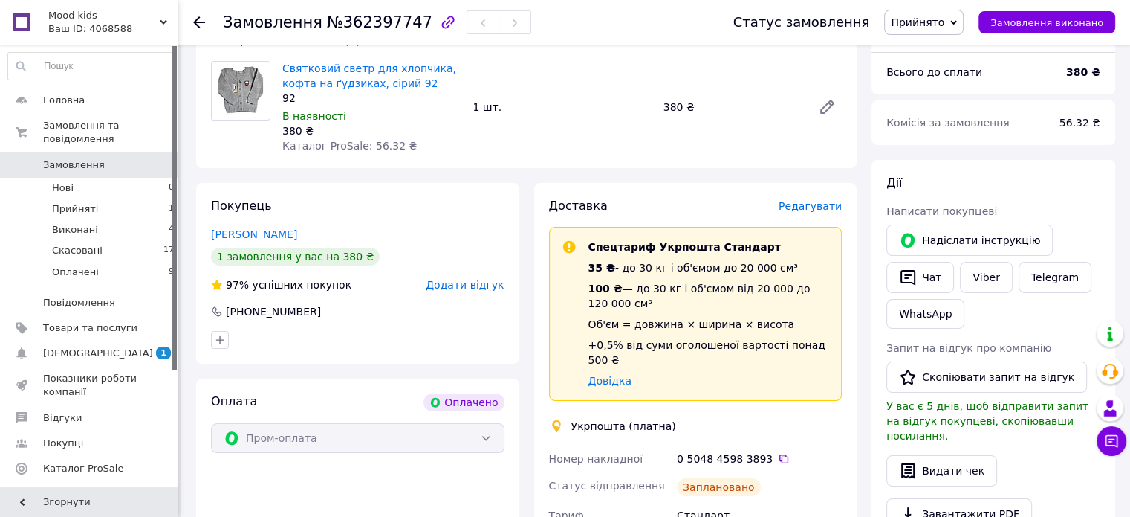
click at [823, 210] on span "Редагувати" at bounding box center [810, 206] width 63 height 12
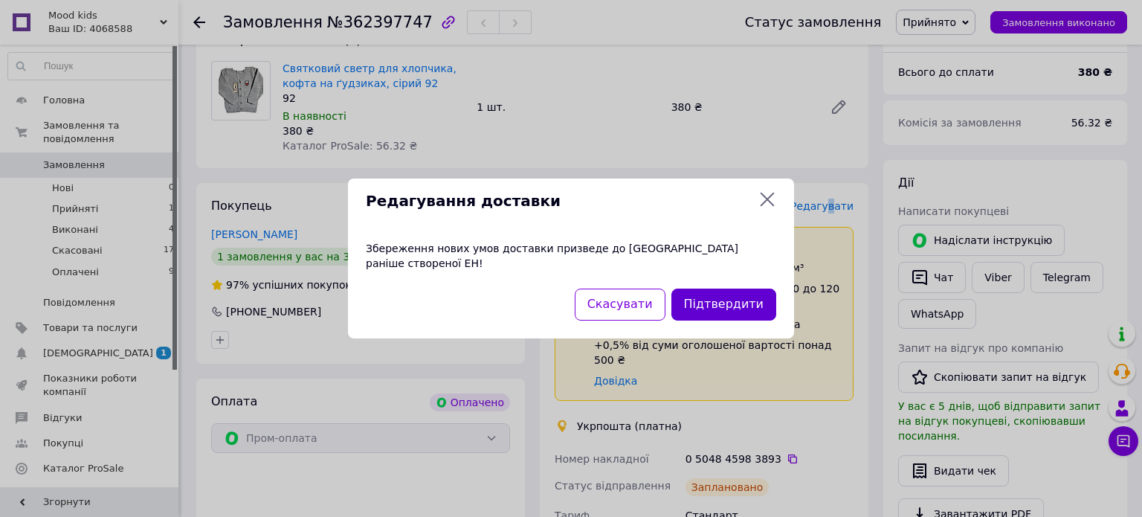
click at [735, 300] on button "Підтвердити" at bounding box center [723, 304] width 105 height 32
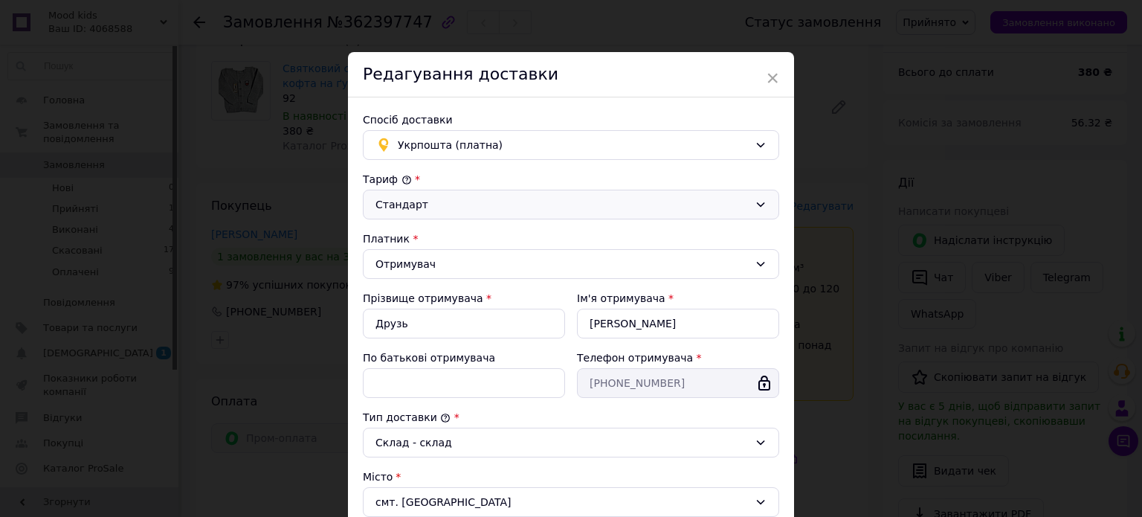
click at [438, 207] on div "Стандарт" at bounding box center [561, 204] width 373 height 16
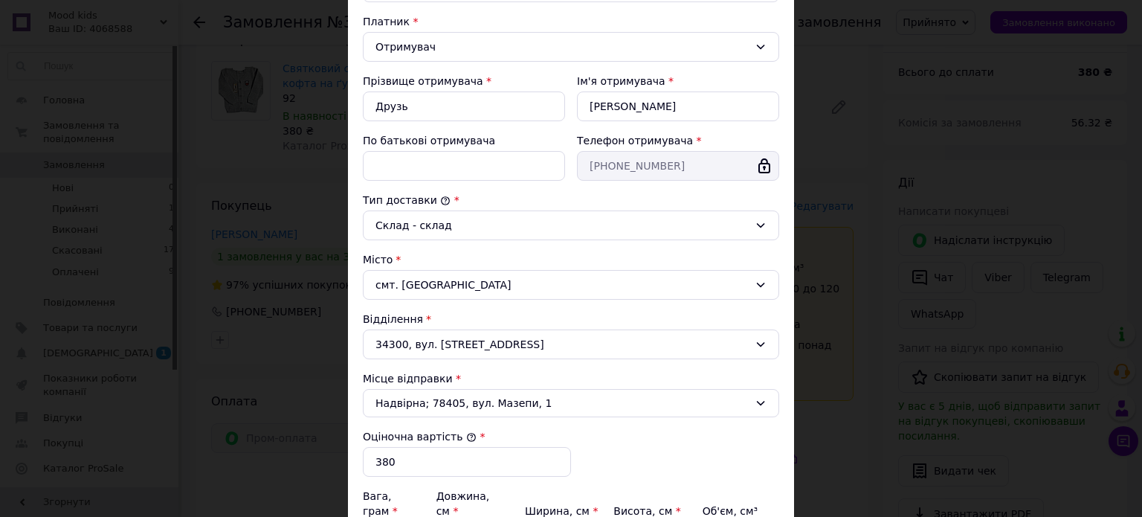
scroll to position [223, 0]
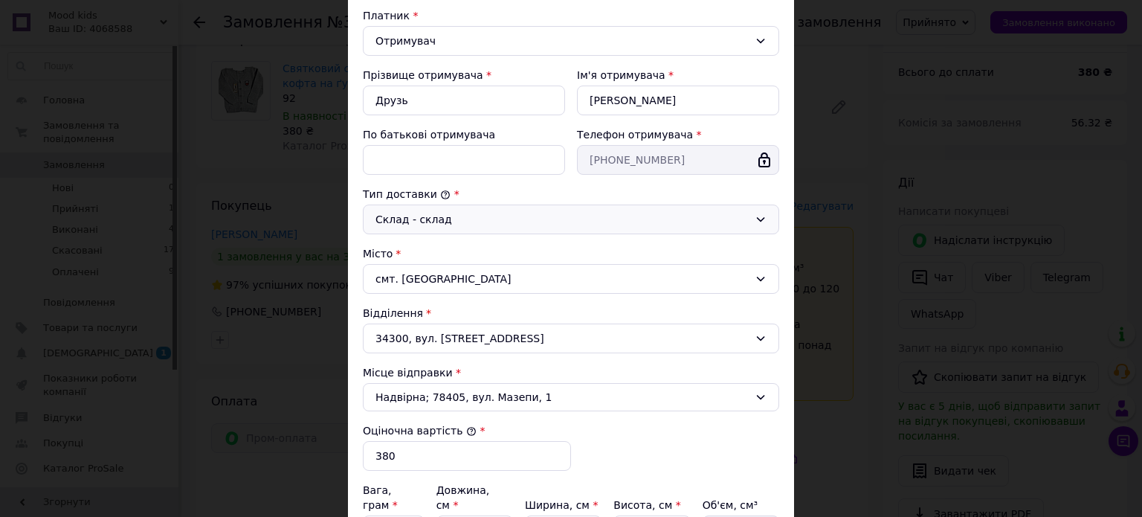
click at [468, 206] on div "Склад - склад" at bounding box center [571, 219] width 416 height 30
click at [468, 207] on div "Склад - склад" at bounding box center [571, 219] width 416 height 30
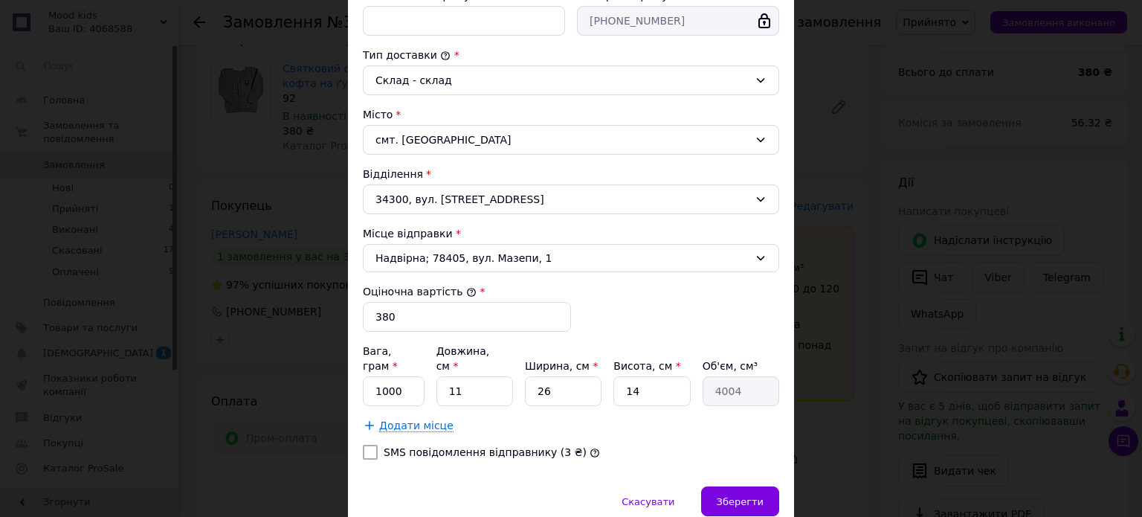
scroll to position [372, 0]
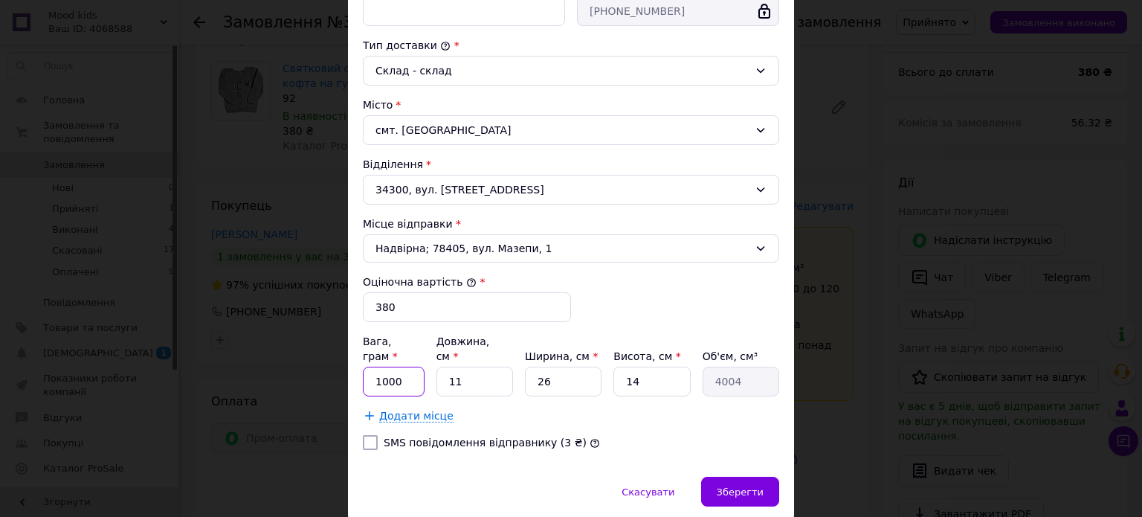
click at [411, 366] on input "1000" at bounding box center [394, 381] width 62 height 30
click at [499, 366] on input "11" at bounding box center [474, 381] width 77 height 30
click at [403, 410] on span "Додати місце" at bounding box center [416, 416] width 74 height 13
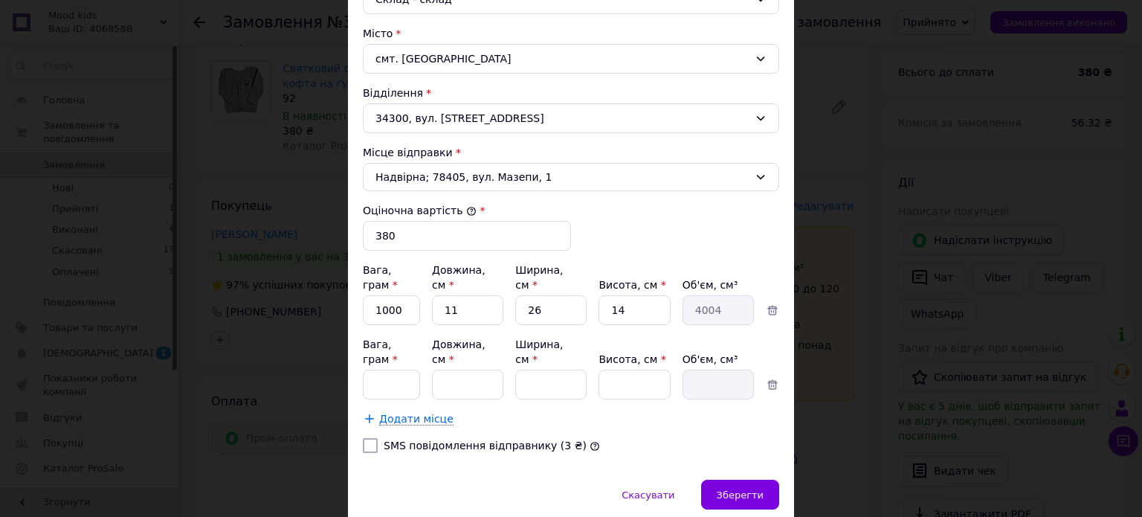
scroll to position [468, 0]
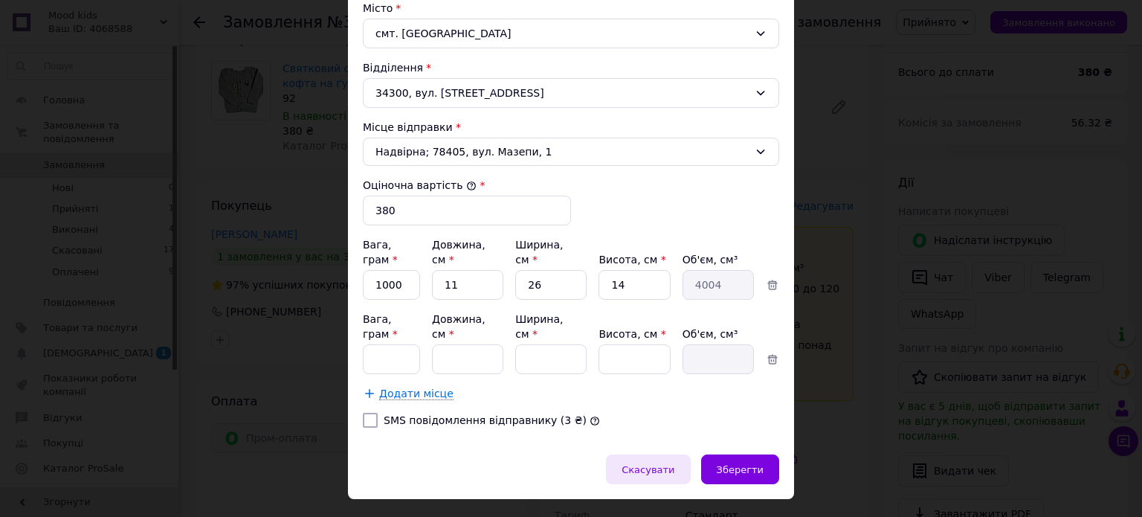
click at [647, 464] on span "Скасувати" at bounding box center [647, 469] width 53 height 11
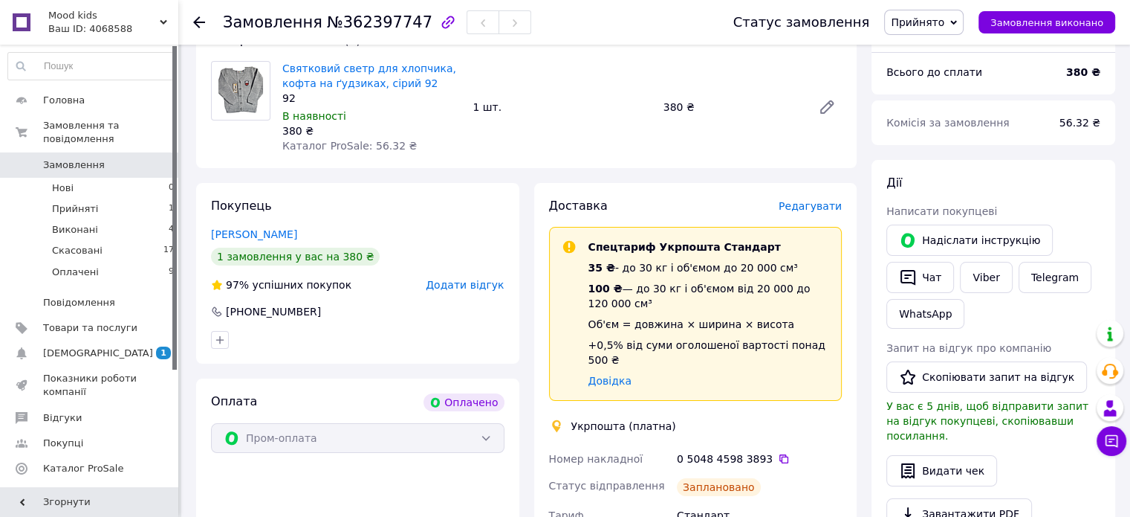
click at [642, 254] on div "Спецтариф Укрпошта Стандарт 35 ₴ - до 30 кг і об'ємом до 20 000 см³ 100 ₴ — до …" at bounding box center [709, 313] width 253 height 149
click at [829, 201] on span "Редагувати" at bounding box center [810, 206] width 63 height 12
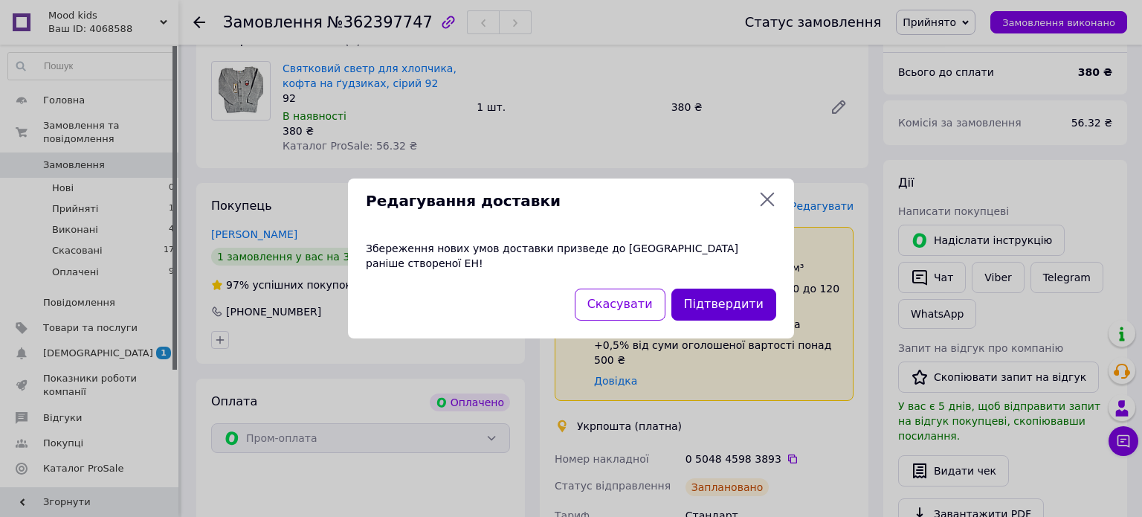
click at [751, 288] on button "Підтвердити" at bounding box center [723, 304] width 105 height 32
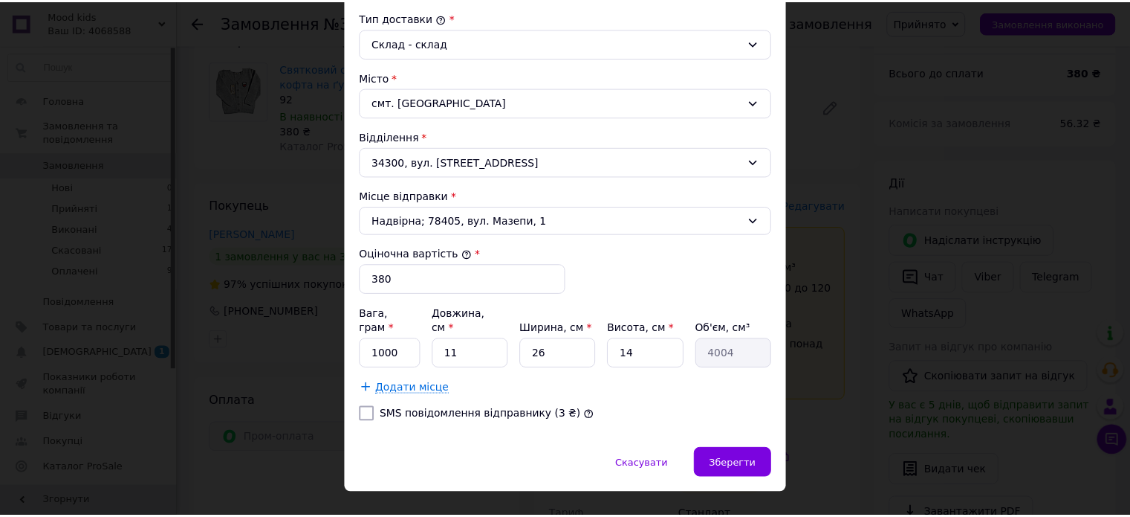
scroll to position [410, 0]
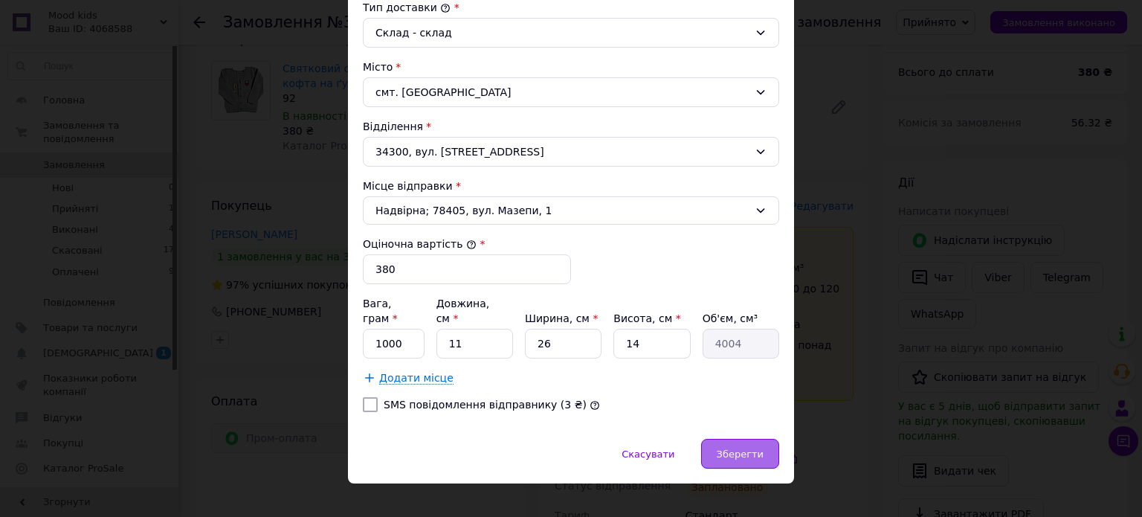
click at [740, 447] on div "Зберегти" at bounding box center [740, 453] width 78 height 30
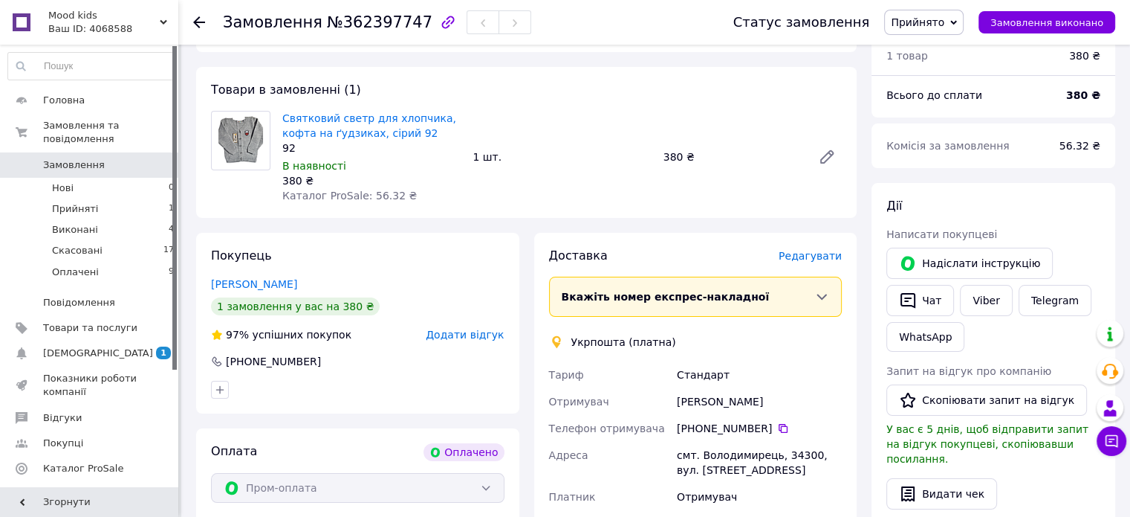
scroll to position [74, 0]
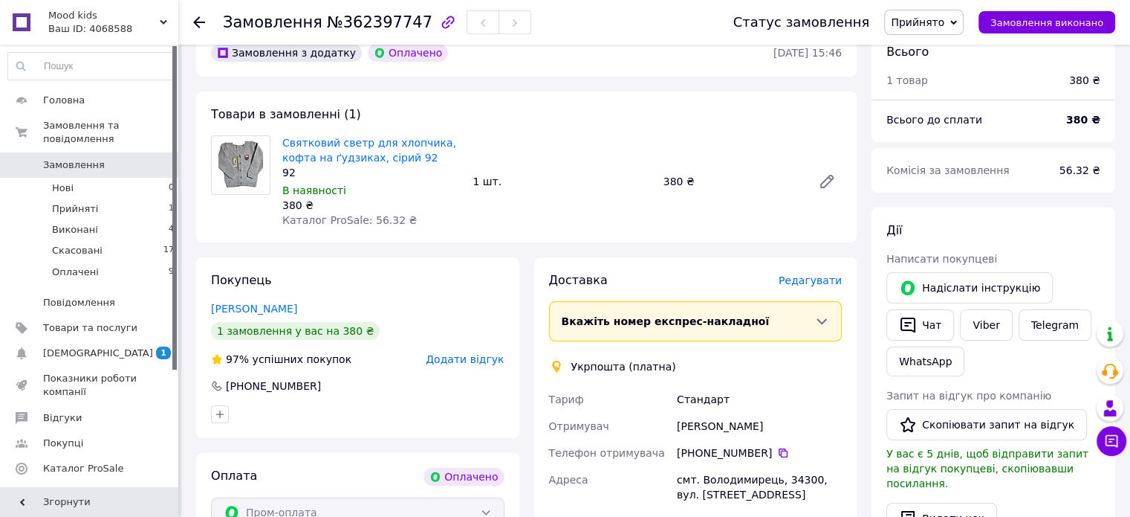
click at [746, 319] on div "Вкажіть номер експрес-накладної" at bounding box center [688, 321] width 253 height 15
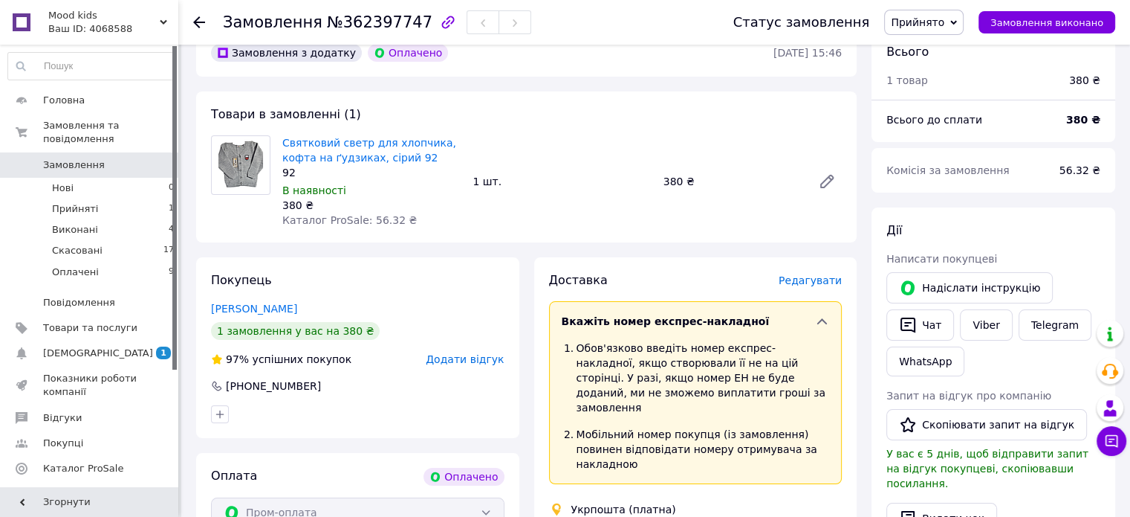
click at [748, 321] on div "Вкажіть номер експрес-накладної" at bounding box center [688, 321] width 253 height 15
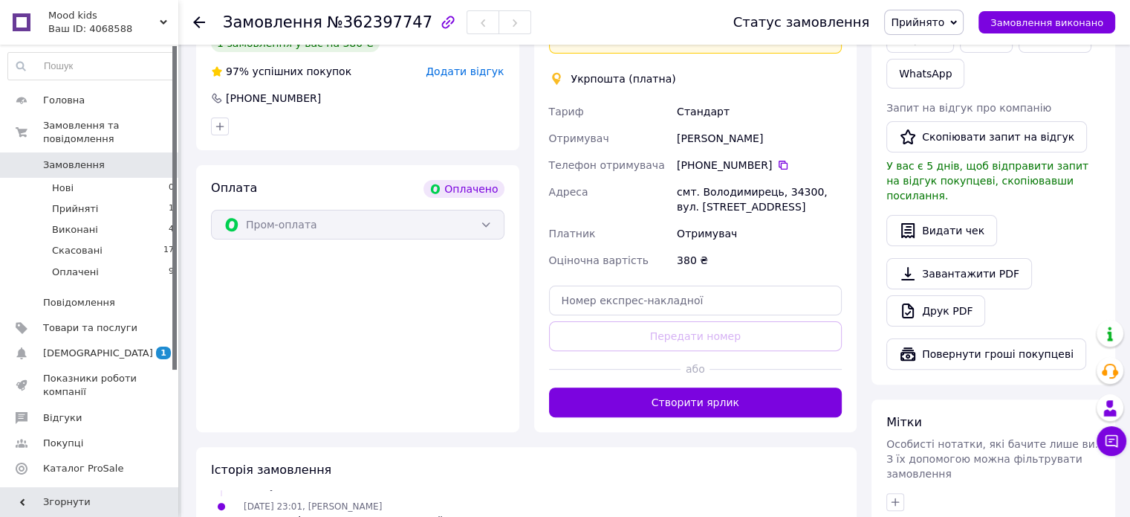
scroll to position [372, 0]
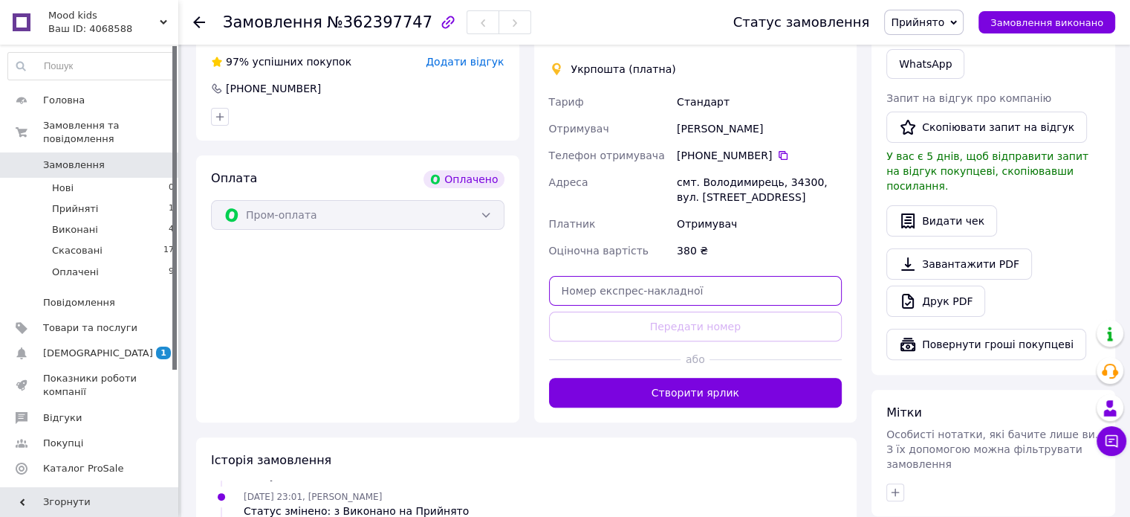
click at [638, 278] on input "text" at bounding box center [696, 291] width 294 height 30
type input "7844200027751"
click at [641, 291] on input "7844200027751" at bounding box center [696, 291] width 294 height 30
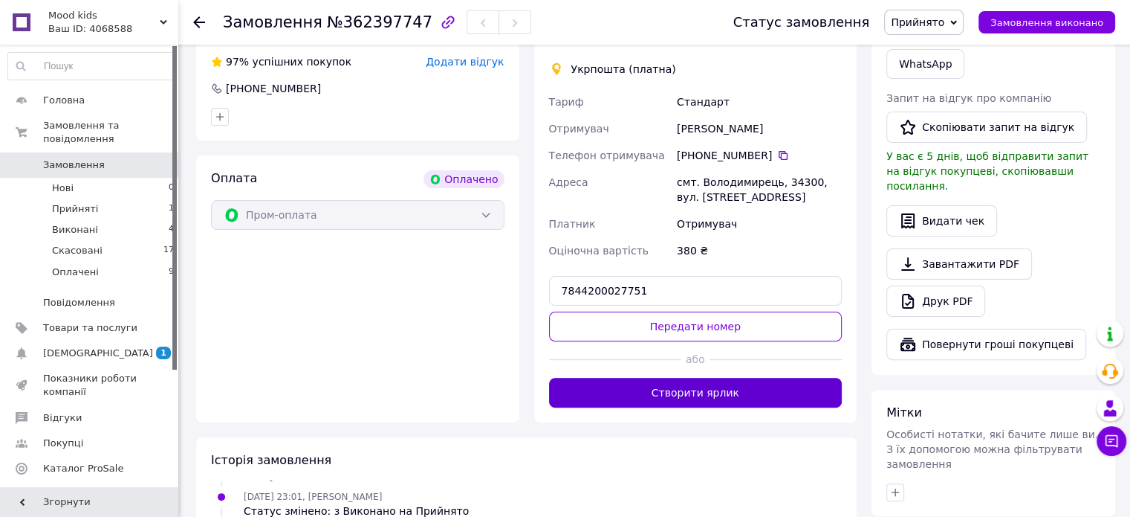
click at [728, 403] on button "Створити ярлик" at bounding box center [696, 393] width 294 height 30
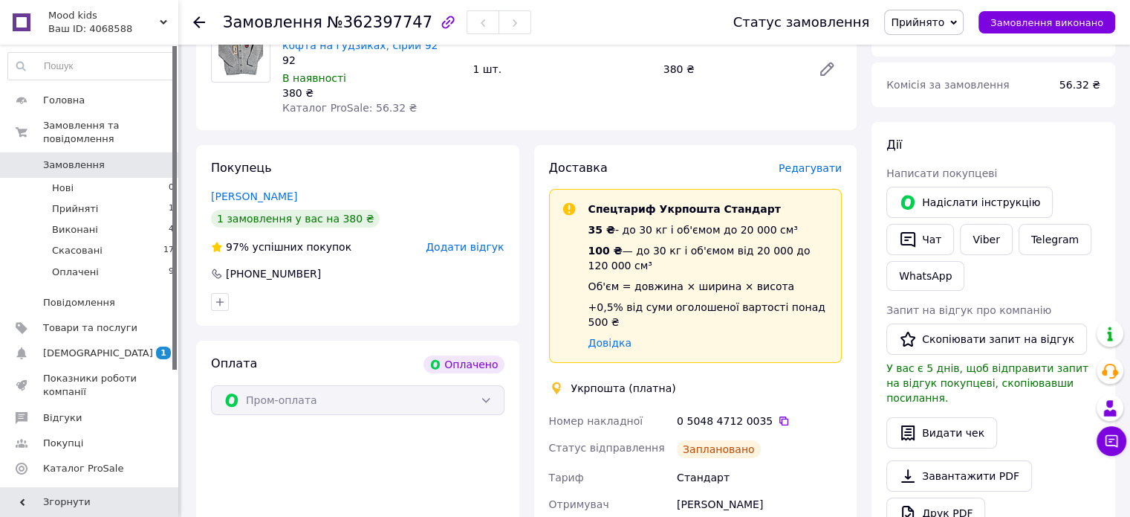
scroll to position [223, 0]
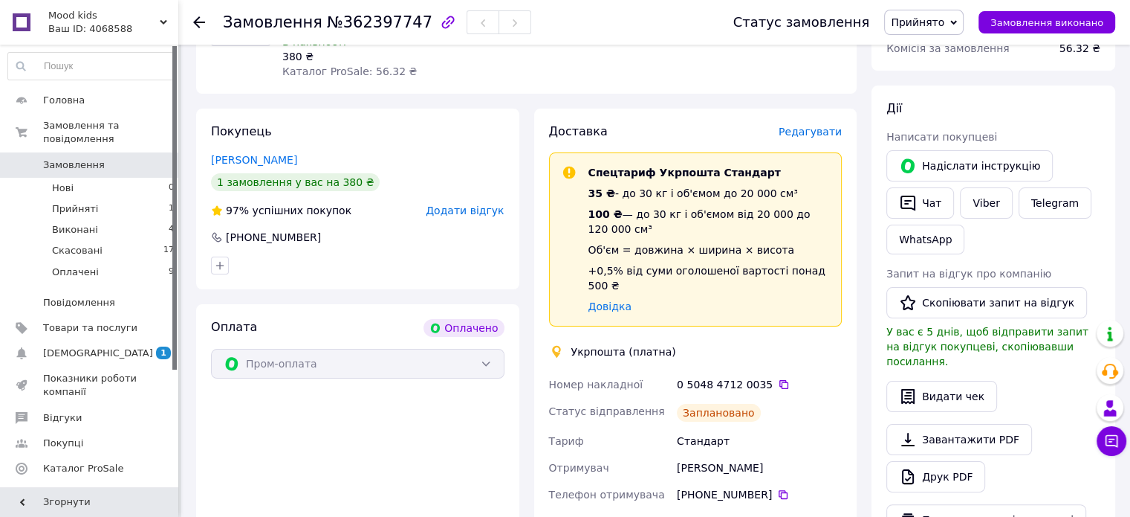
click at [717, 404] on div "Заплановано" at bounding box center [719, 413] width 84 height 18
click at [802, 132] on span "Редагувати" at bounding box center [810, 132] width 63 height 12
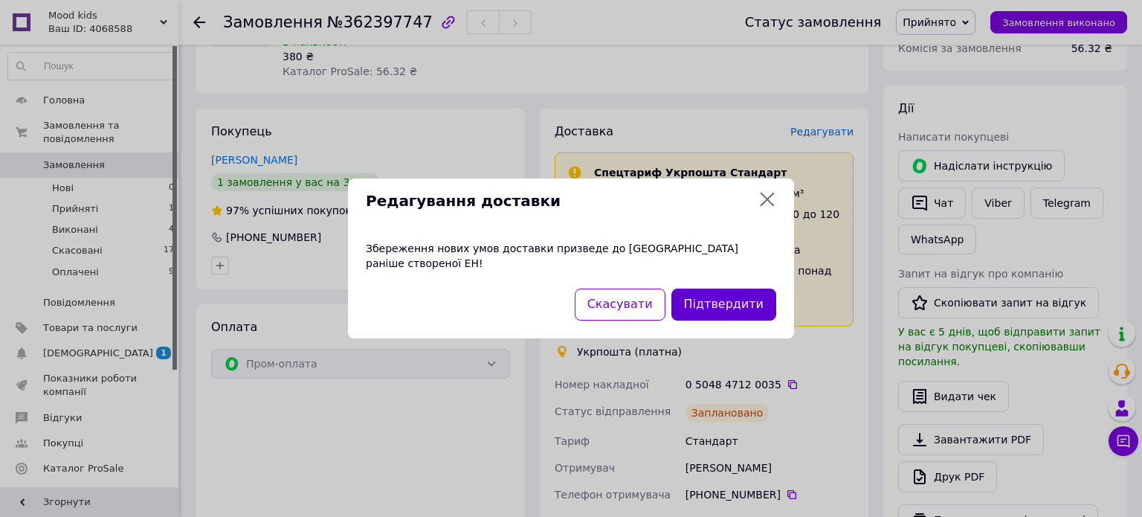
click at [746, 290] on button "Підтвердити" at bounding box center [723, 304] width 105 height 32
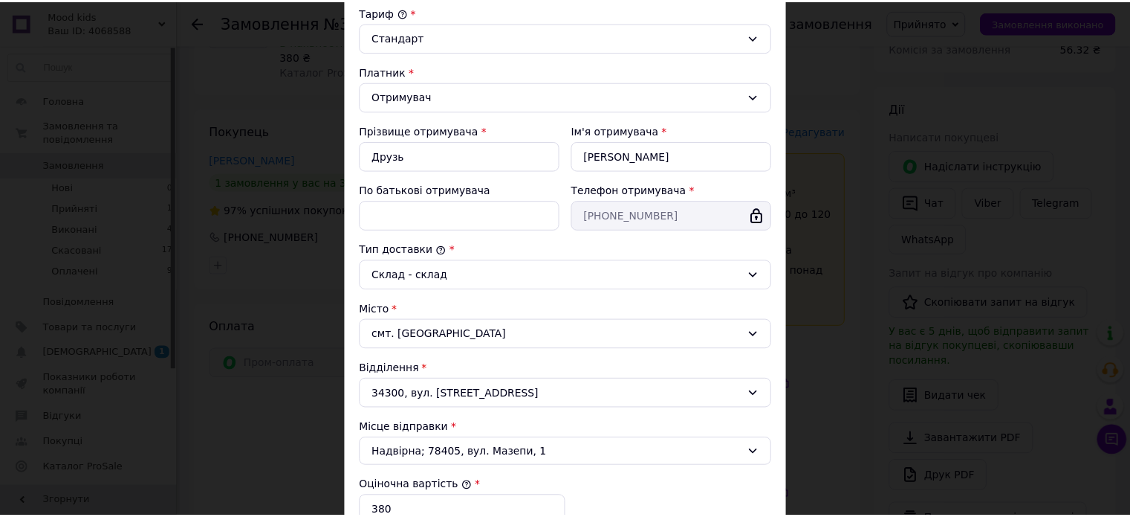
scroll to position [372, 0]
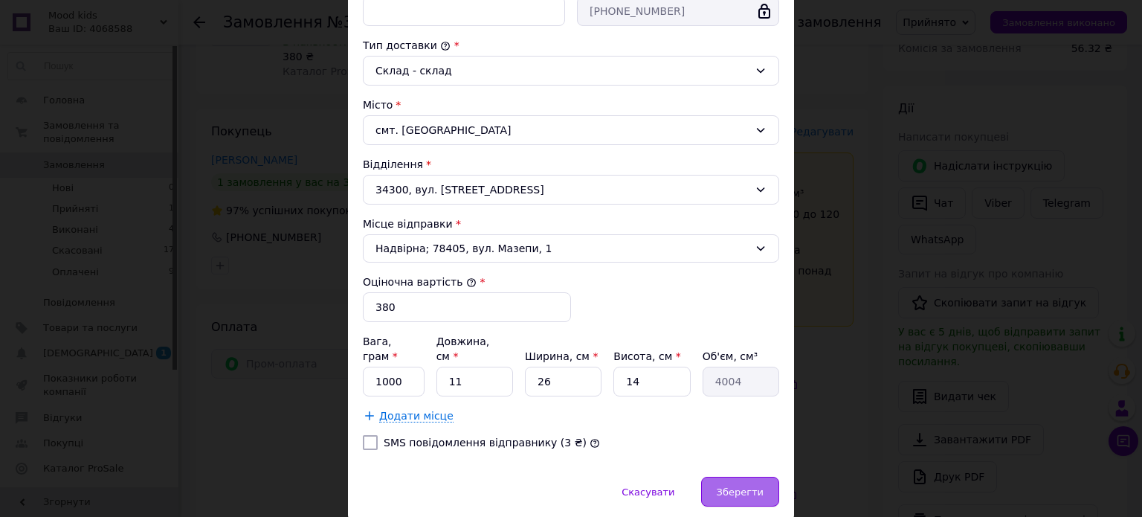
click at [760, 480] on div "Зберегти" at bounding box center [740, 491] width 78 height 30
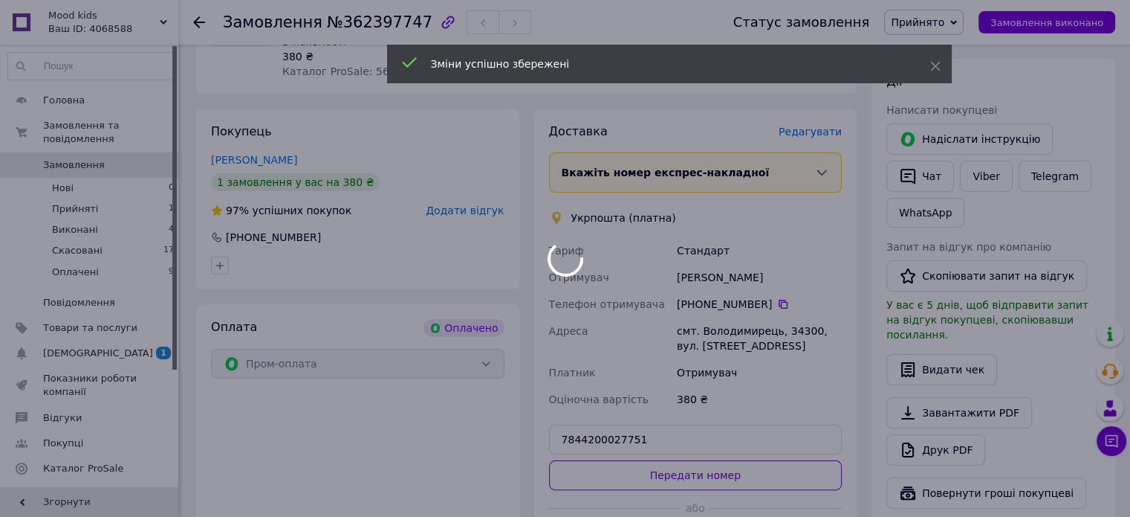
scroll to position [641, 0]
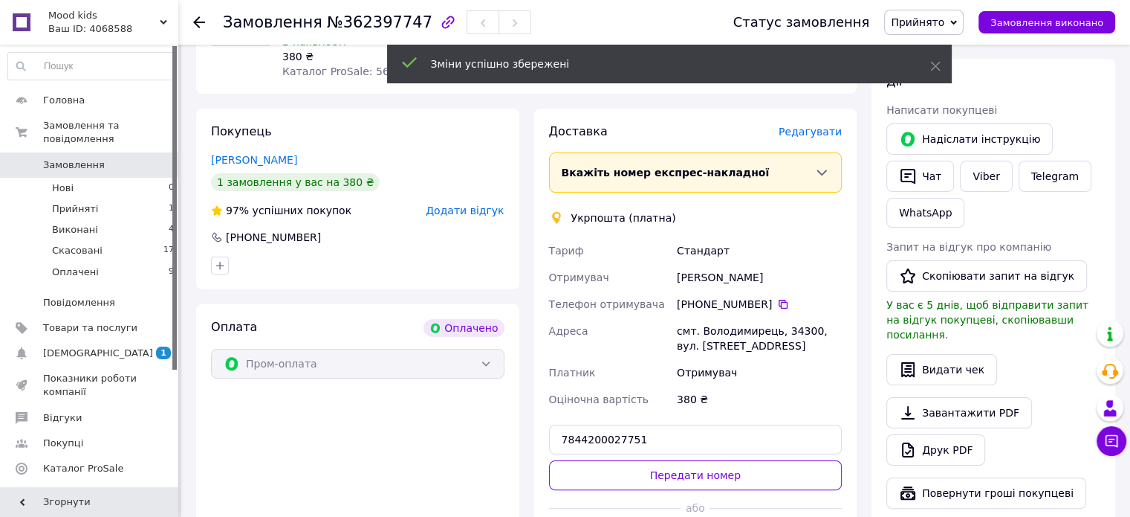
click at [661, 172] on span "Вкажіть номер експрес-накладної" at bounding box center [666, 172] width 208 height 12
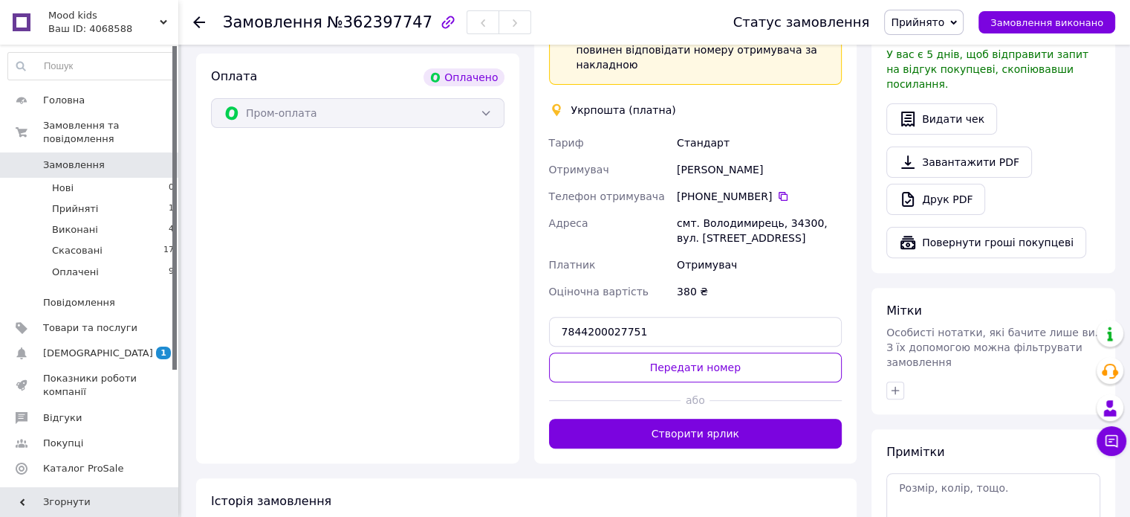
scroll to position [520, 0]
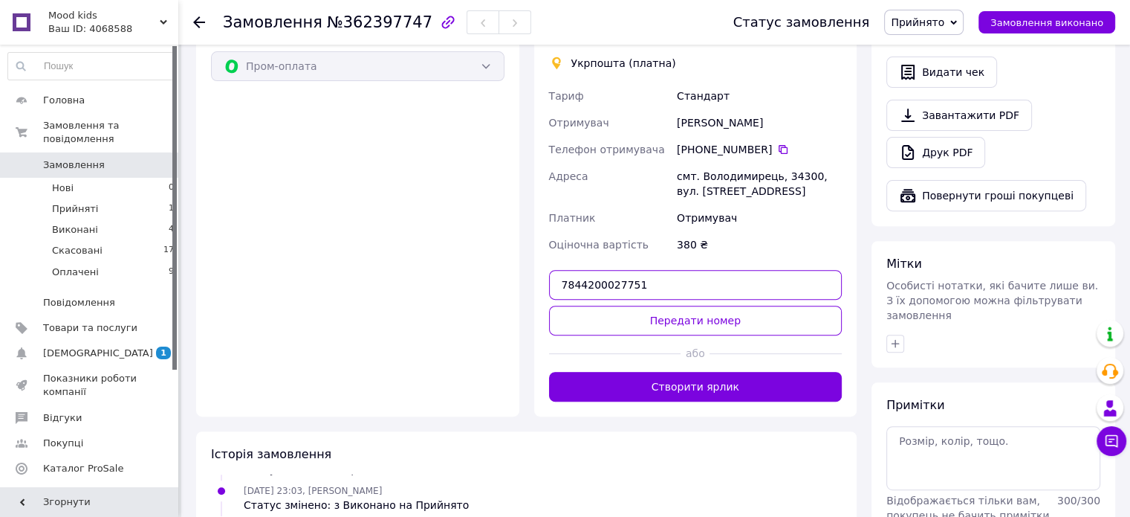
click at [634, 270] on input "7844200027751" at bounding box center [696, 285] width 294 height 30
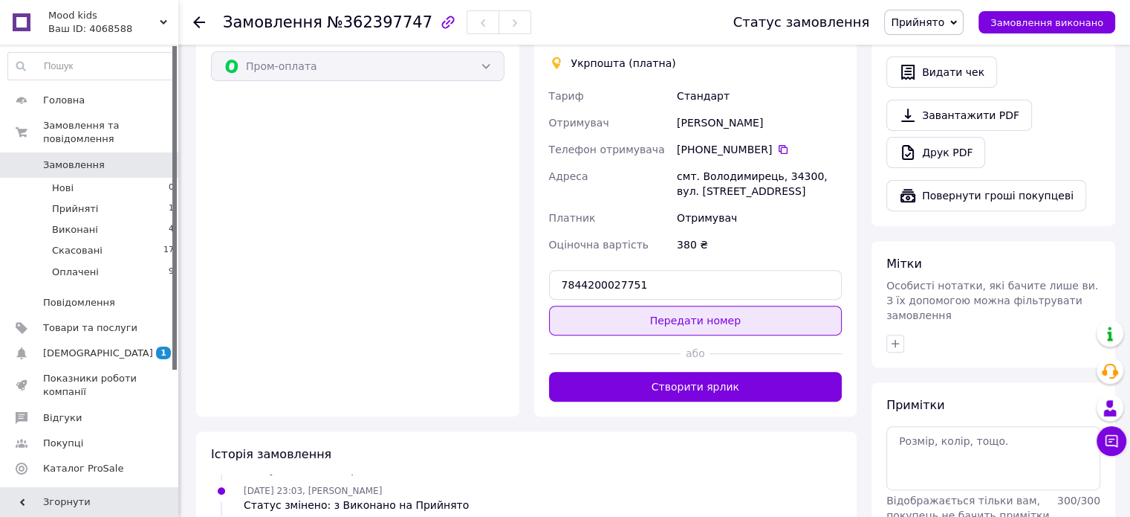
click at [658, 305] on button "Передати номер" at bounding box center [696, 320] width 294 height 30
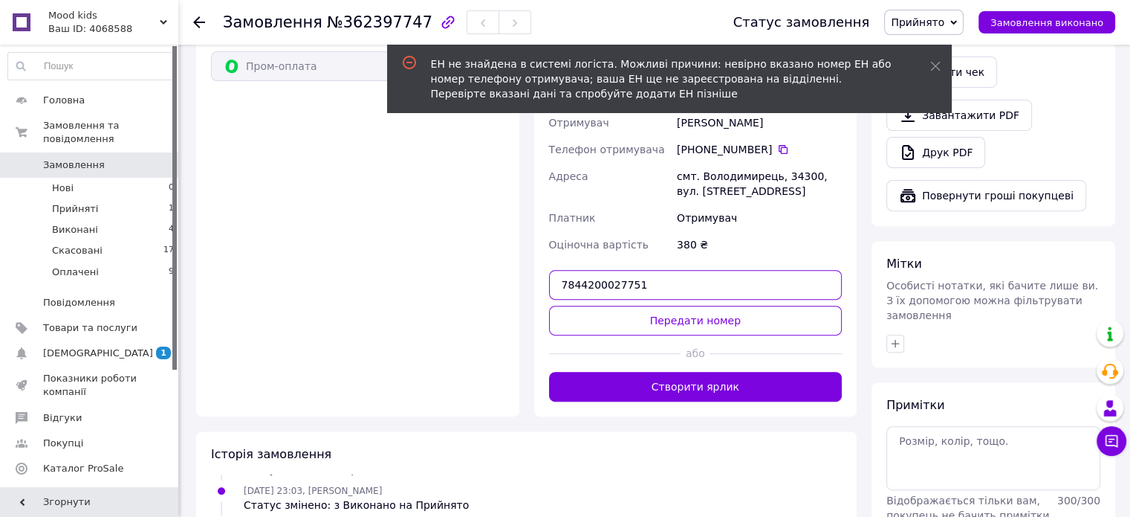
click at [560, 270] on input "7844200027751" at bounding box center [696, 285] width 294 height 30
type input "ЕН7844200027751"
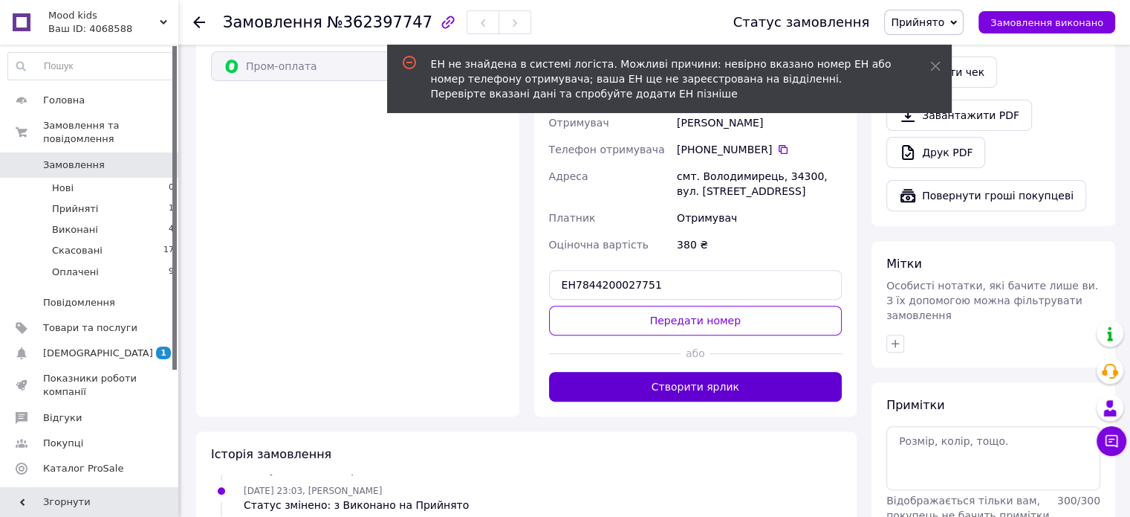
click at [670, 372] on button "Створити ярлик" at bounding box center [696, 387] width 294 height 30
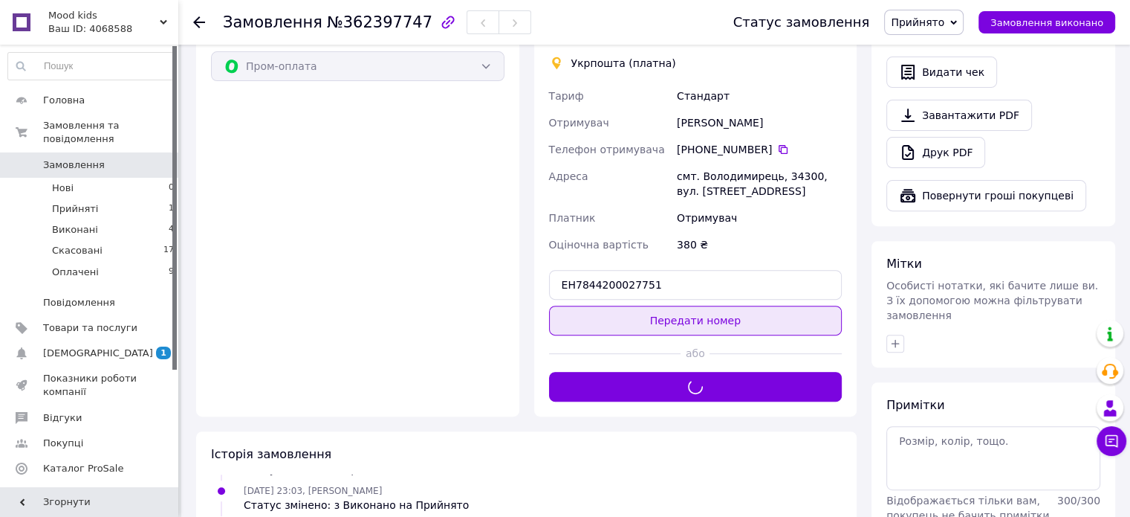
click at [654, 305] on button "Передати номер" at bounding box center [696, 320] width 294 height 30
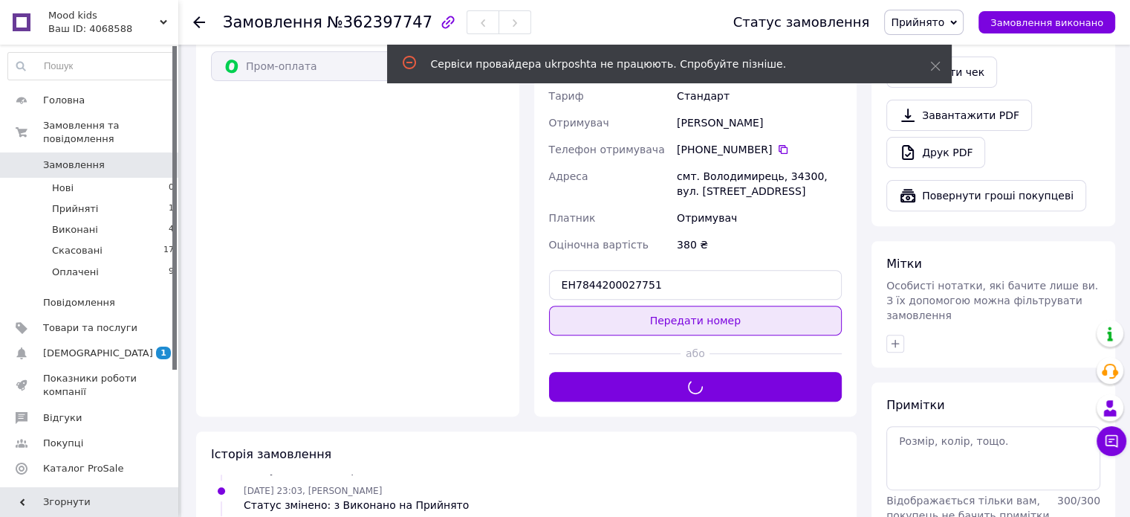
click at [665, 305] on button "Передати номер" at bounding box center [696, 320] width 294 height 30
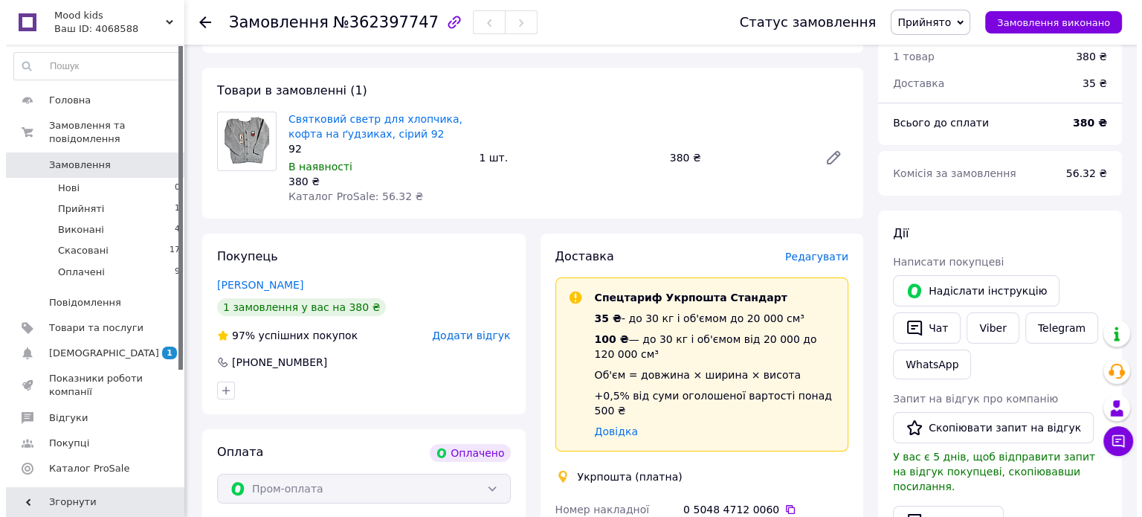
scroll to position [74, 0]
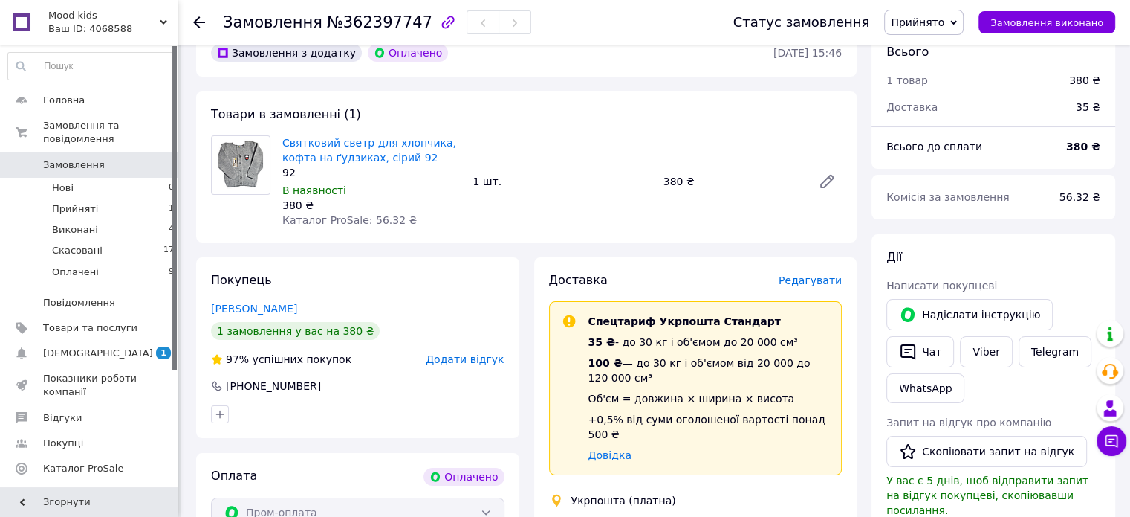
click at [794, 273] on div "Редагувати" at bounding box center [810, 280] width 63 height 15
click at [792, 277] on span "Редагувати" at bounding box center [810, 280] width 63 height 12
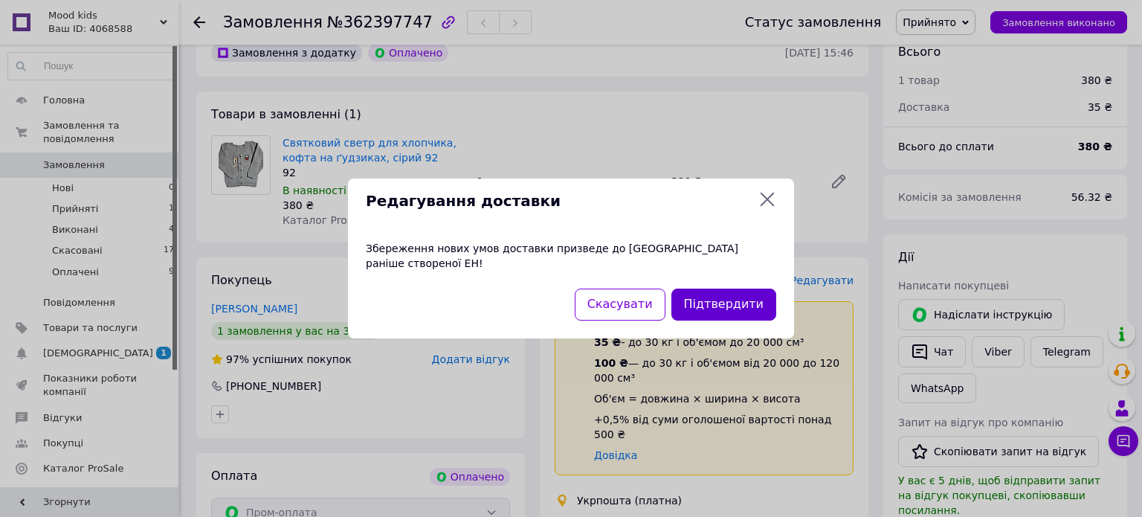
click at [759, 300] on button "Підтвердити" at bounding box center [723, 304] width 105 height 32
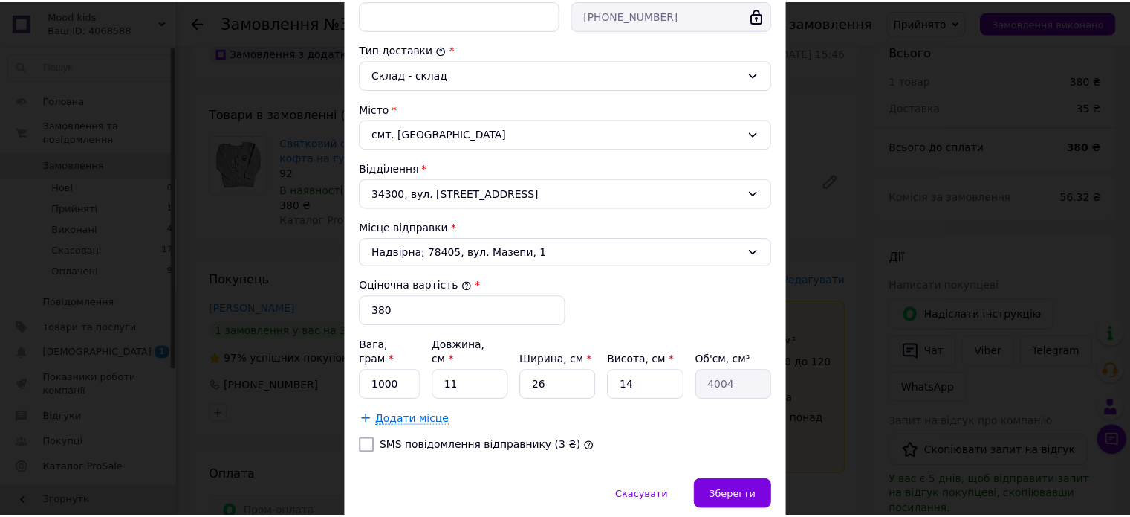
scroll to position [410, 0]
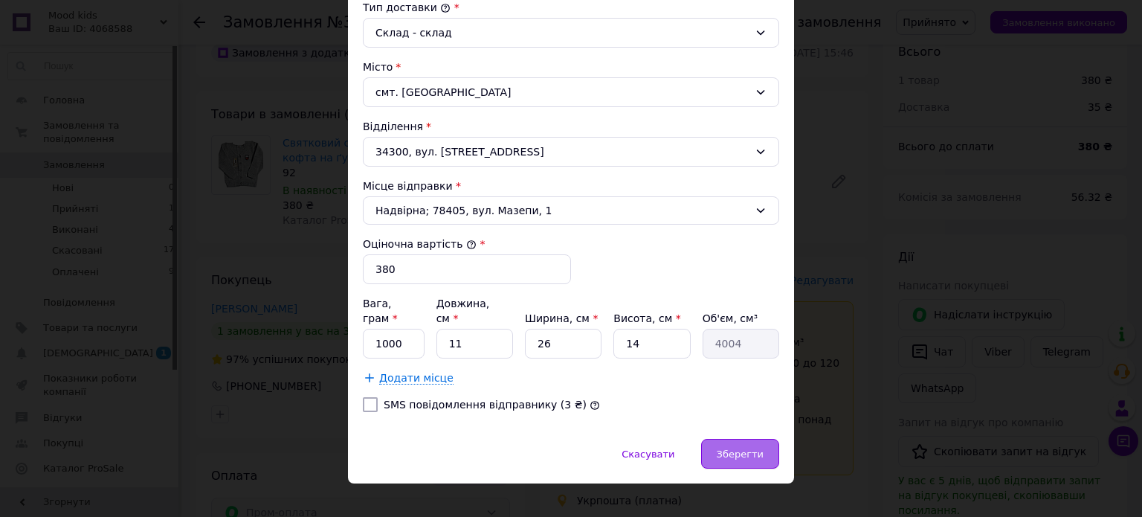
click at [745, 448] on span "Зберегти" at bounding box center [739, 453] width 47 height 11
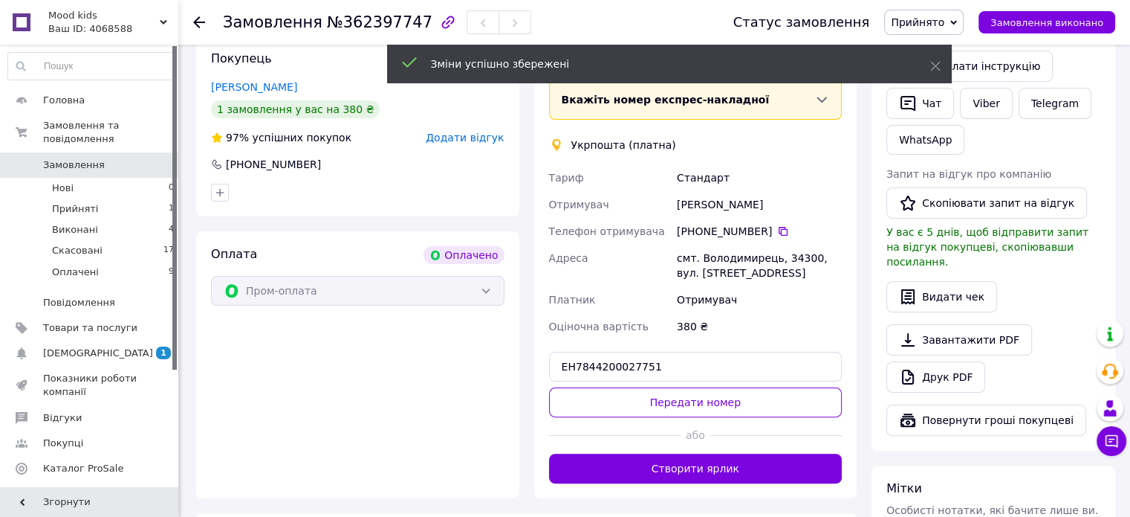
scroll to position [297, 0]
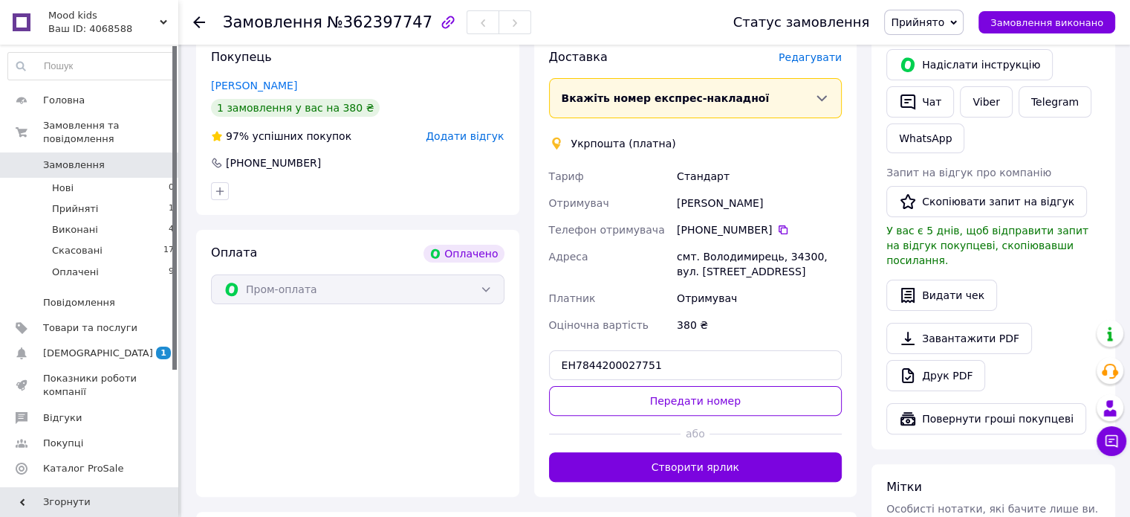
click at [633, 96] on span "Вкажіть номер експрес-накладної" at bounding box center [666, 98] width 208 height 12
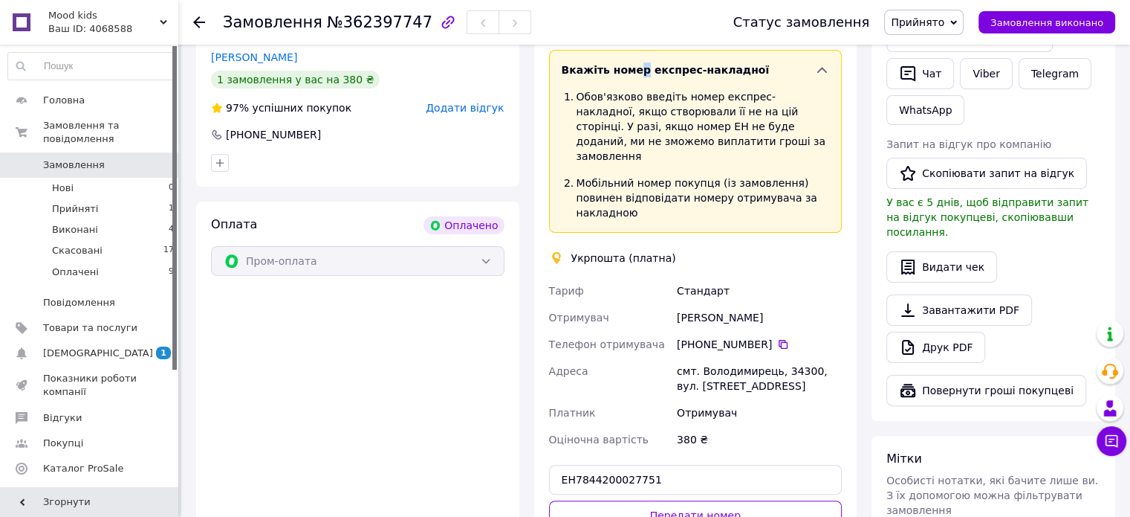
scroll to position [446, 0]
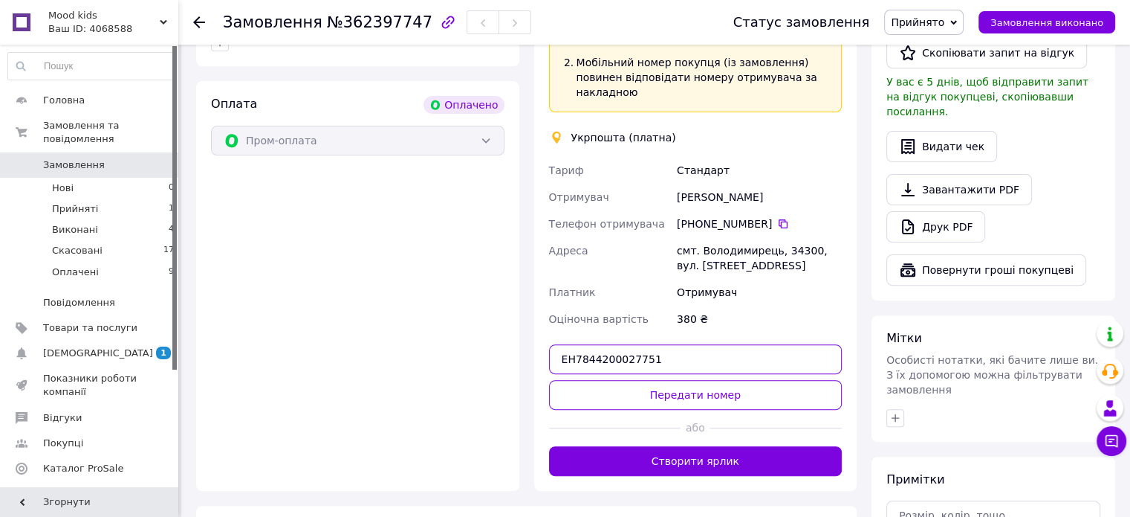
click at [650, 344] on input "ЕН7844200027751" at bounding box center [696, 359] width 294 height 30
click at [655, 344] on input "ЕН7844200027751" at bounding box center [696, 359] width 294 height 30
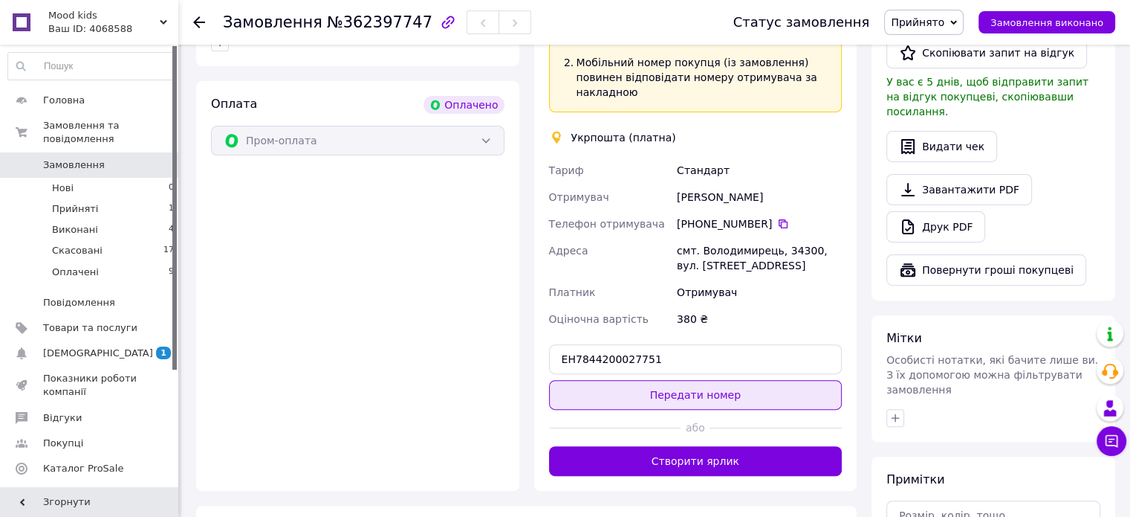
click at [658, 380] on button "Передати номер" at bounding box center [696, 395] width 294 height 30
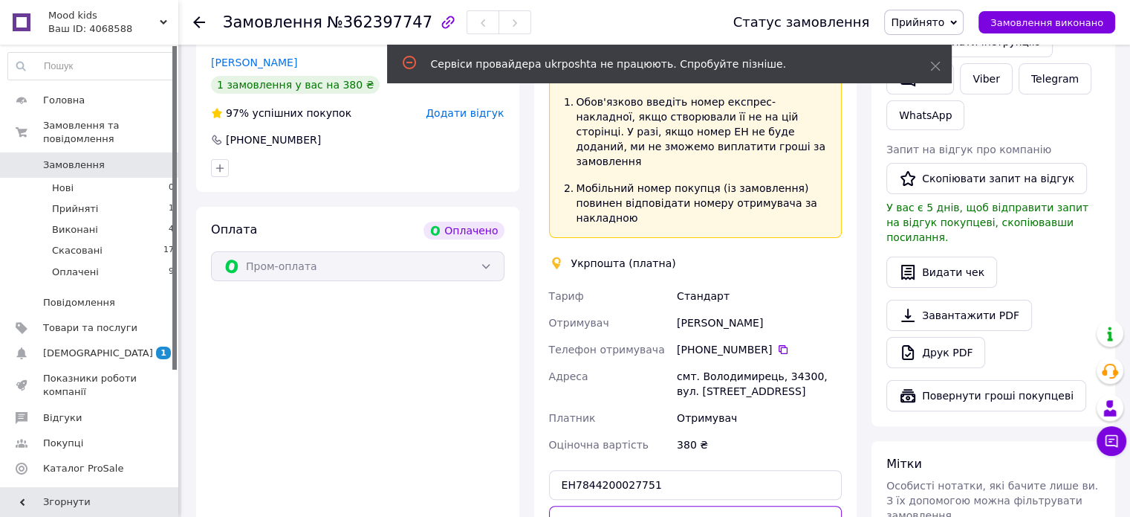
scroll to position [223, 0]
